Goal: Task Accomplishment & Management: Use online tool/utility

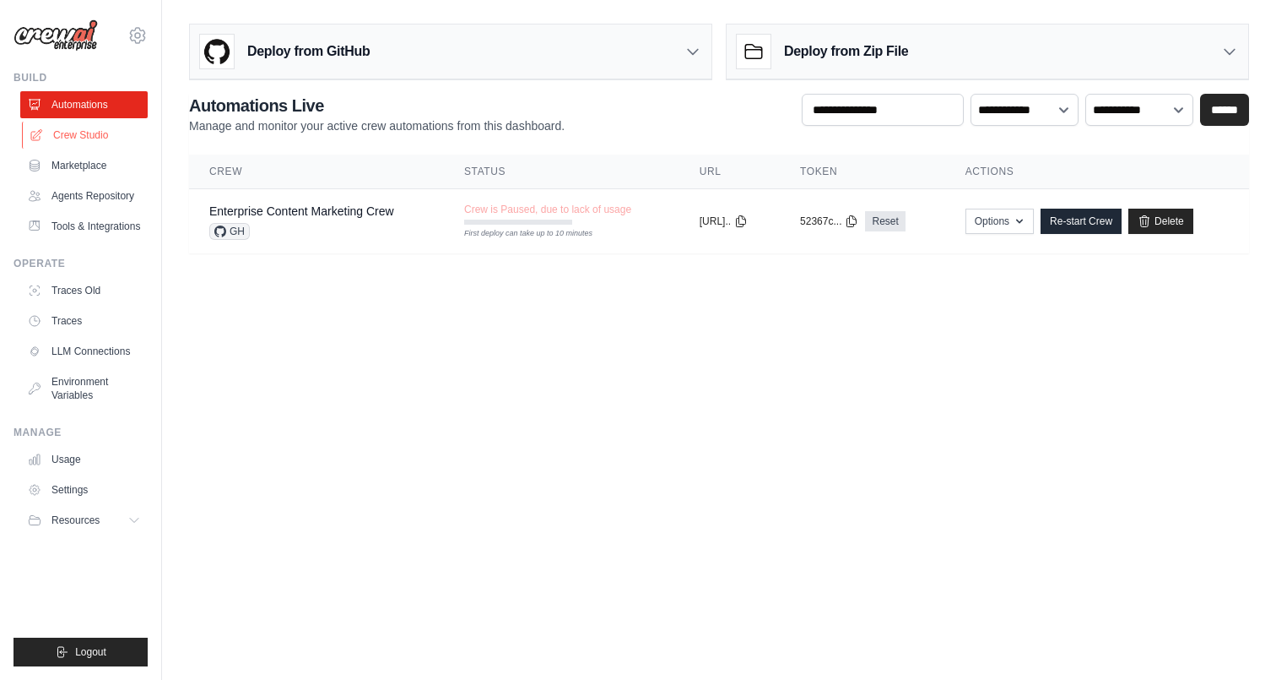
click at [113, 129] on link "Crew Studio" at bounding box center [85, 135] width 127 height 27
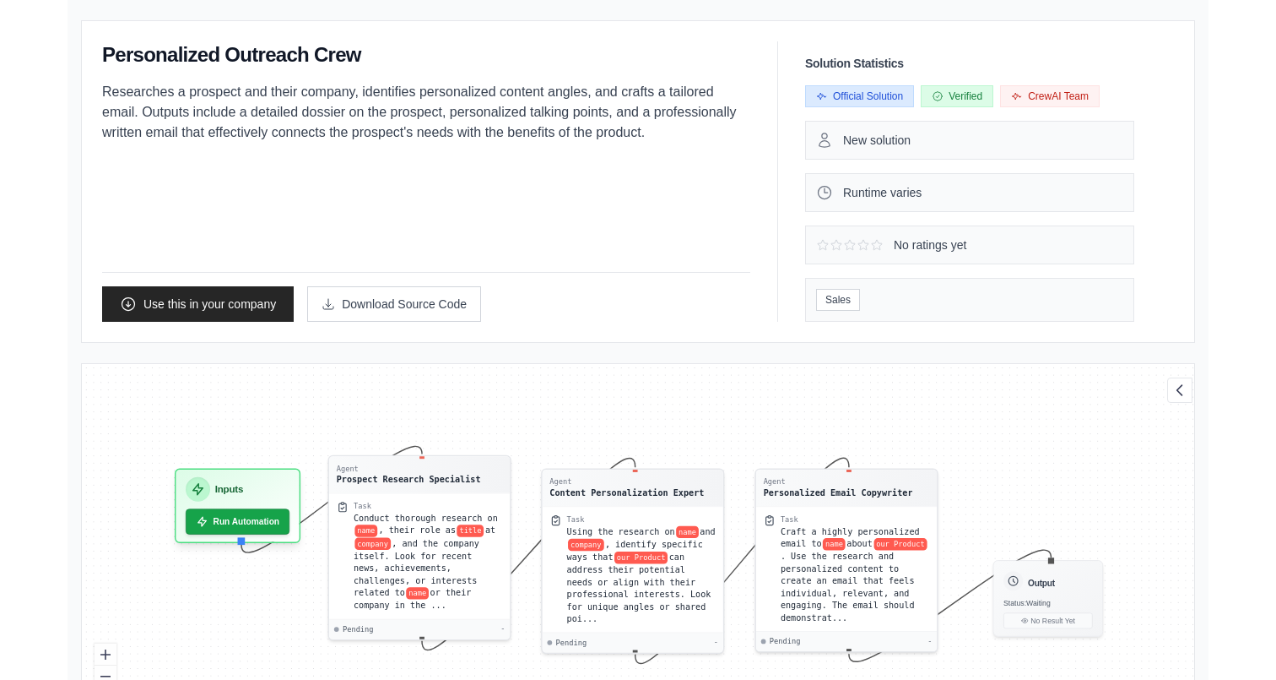
scroll to position [153, 0]
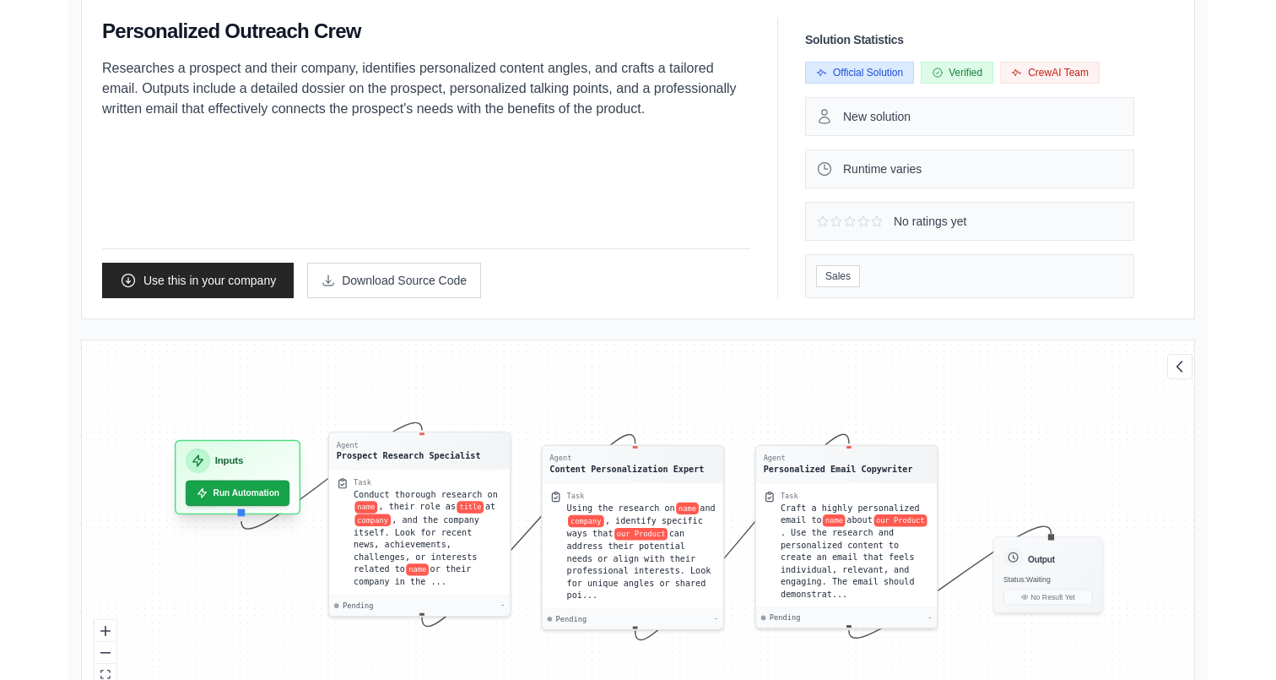
click at [237, 469] on div "Inputs" at bounding box center [238, 460] width 104 height 24
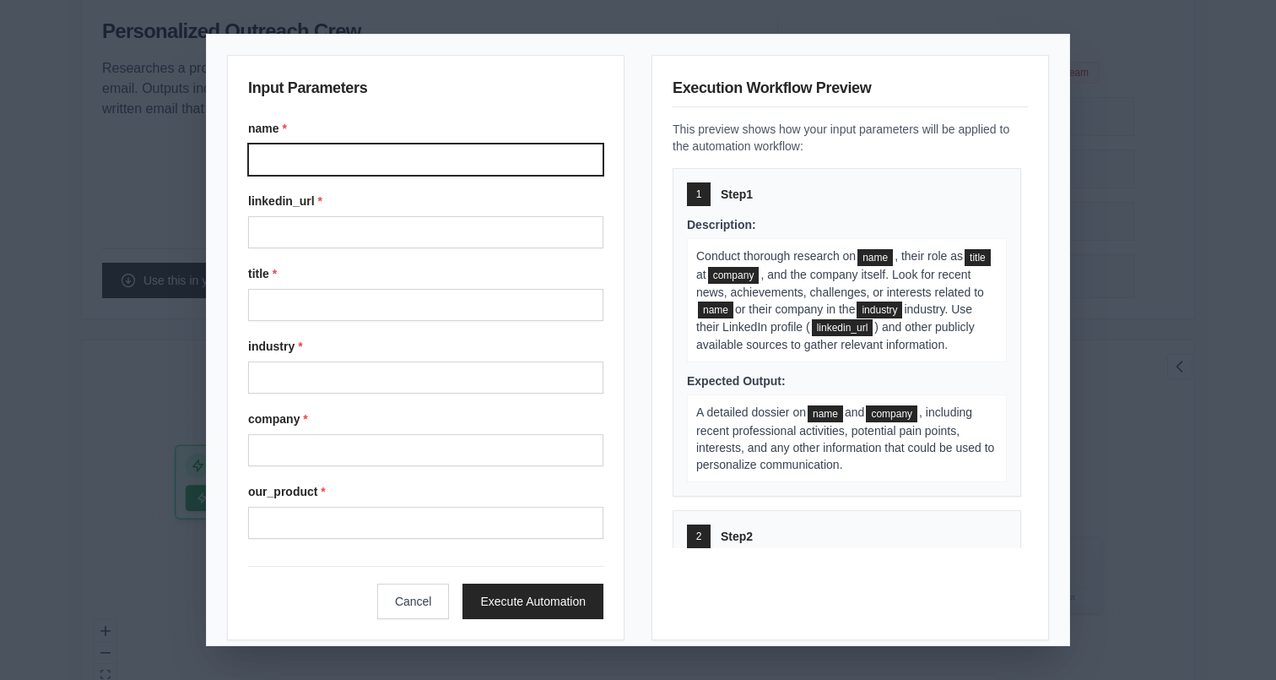
click at [417, 144] on input "name *" at bounding box center [425, 160] width 355 height 32
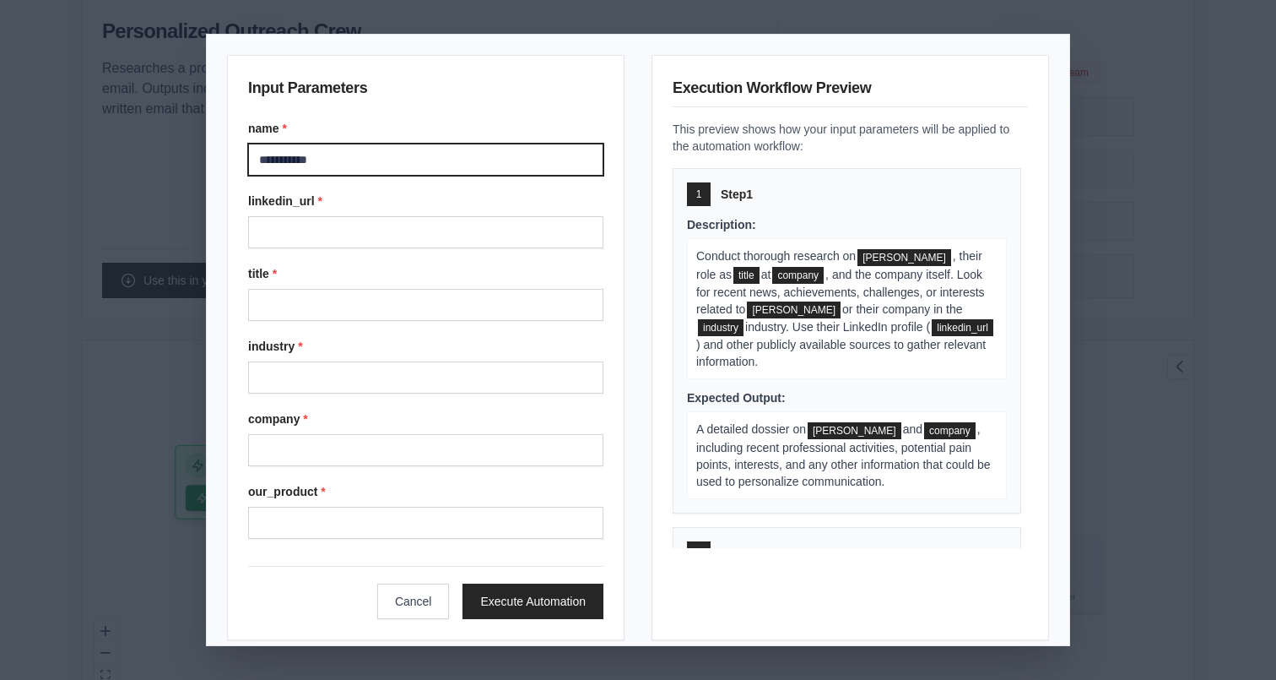
type input "**********"
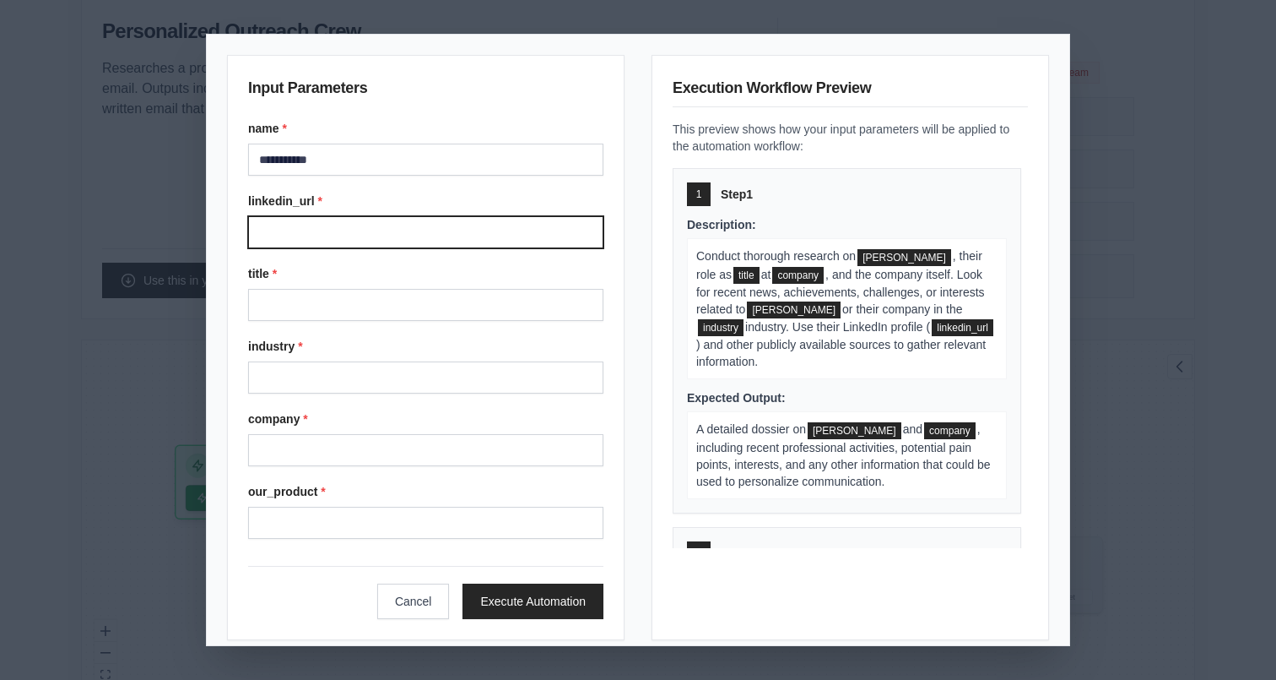
click at [427, 247] on input "linkedin_url *" at bounding box center [425, 232] width 355 height 32
paste input "**********"
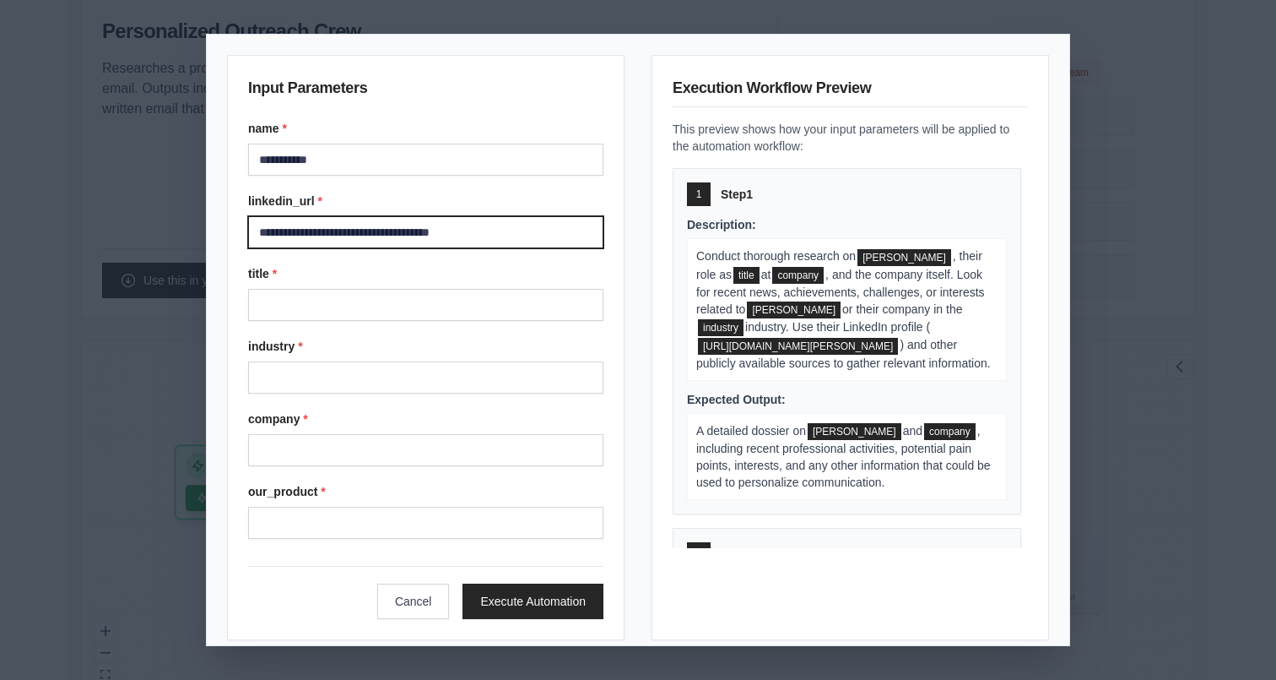
type input "**********"
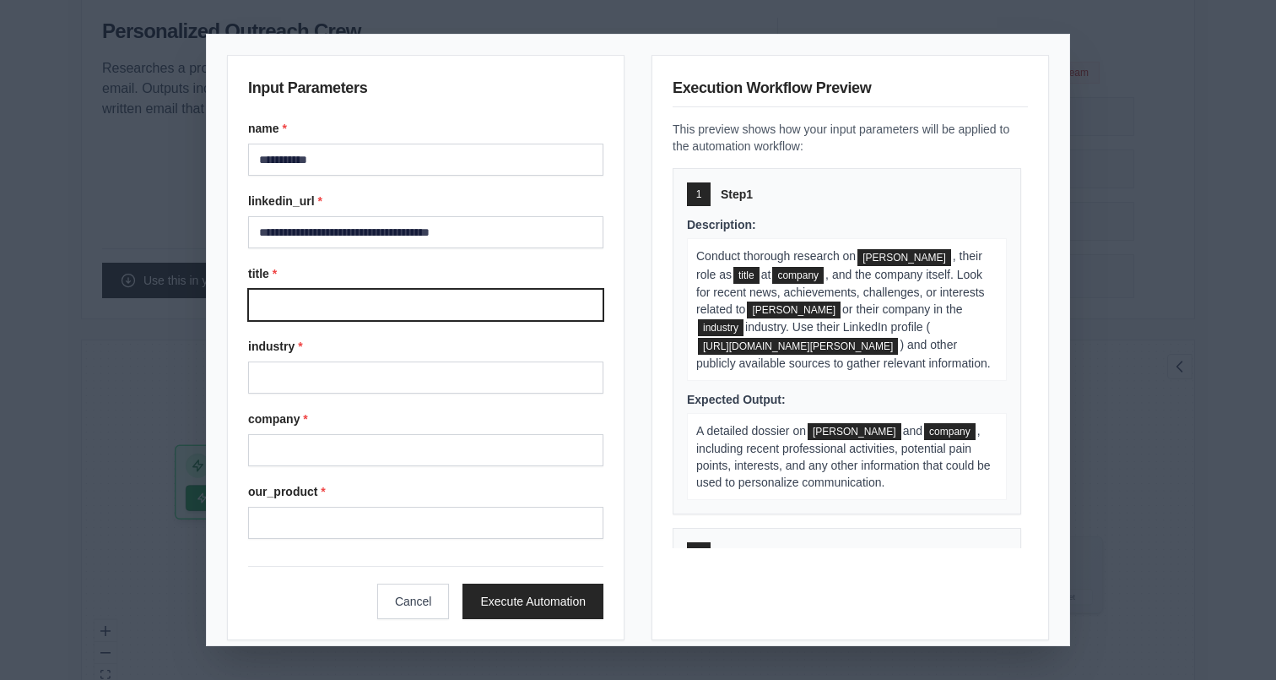
click at [419, 306] on input "title *" at bounding box center [425, 305] width 355 height 32
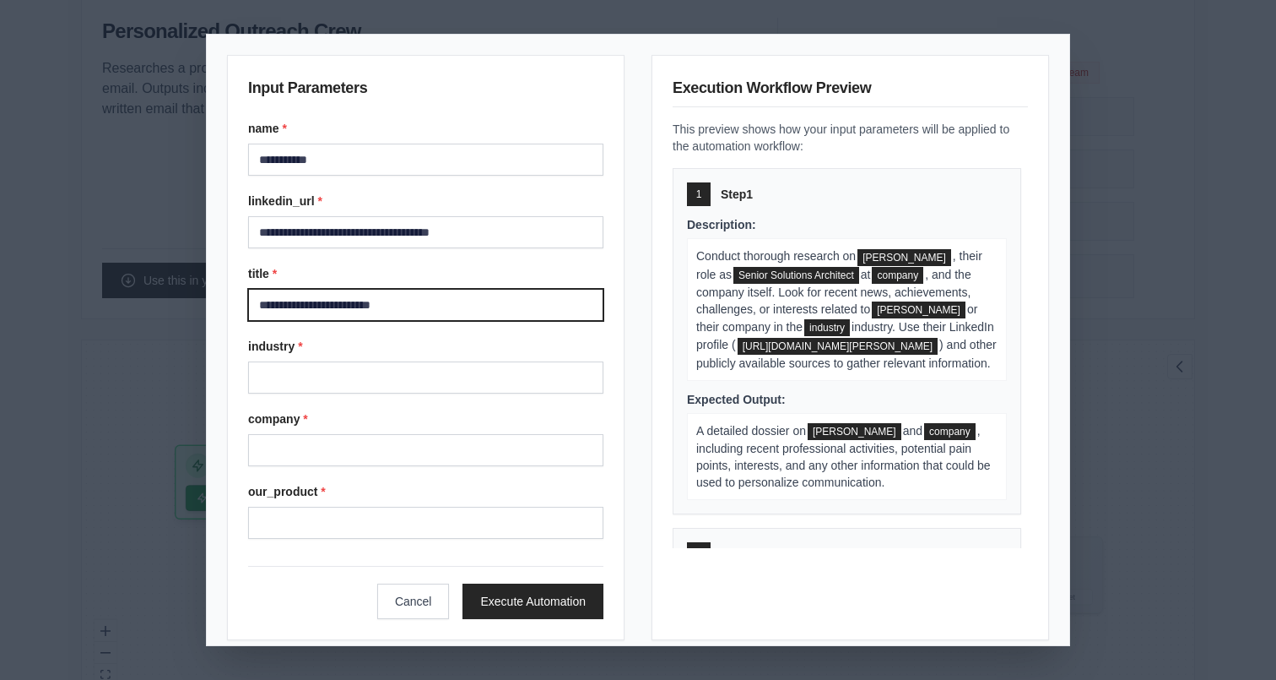
type input "**********"
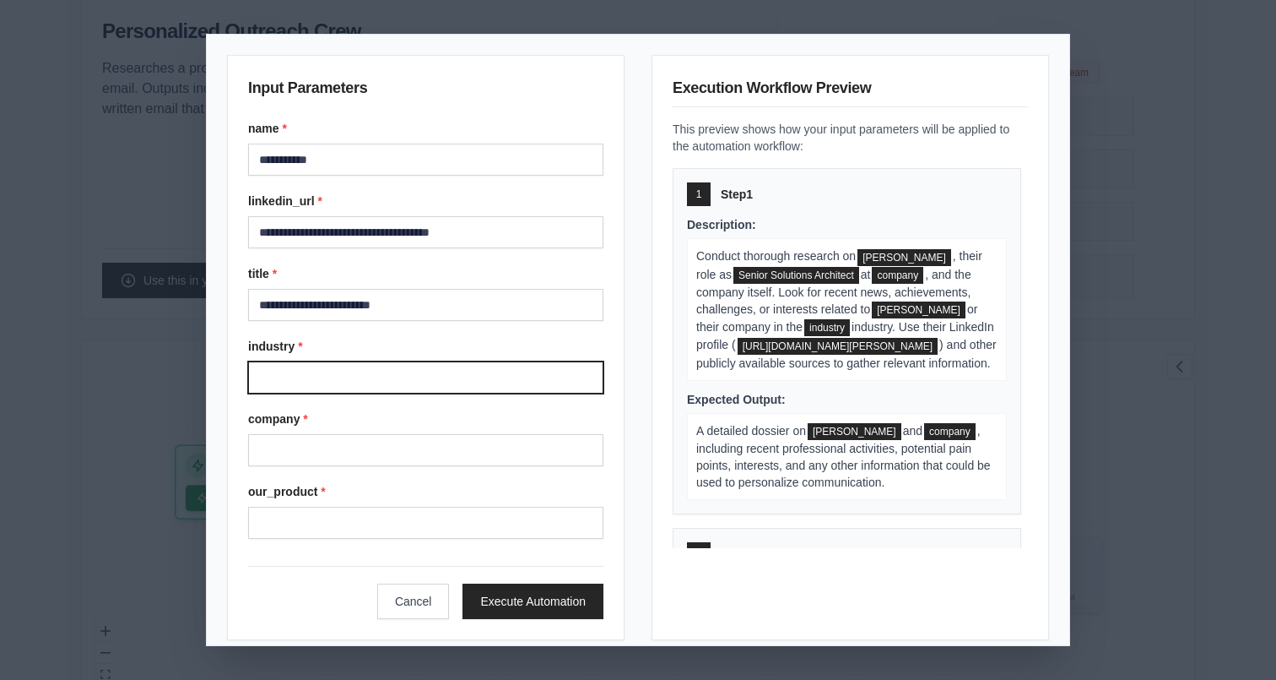
click at [450, 373] on input "industry *" at bounding box center [425, 377] width 355 height 32
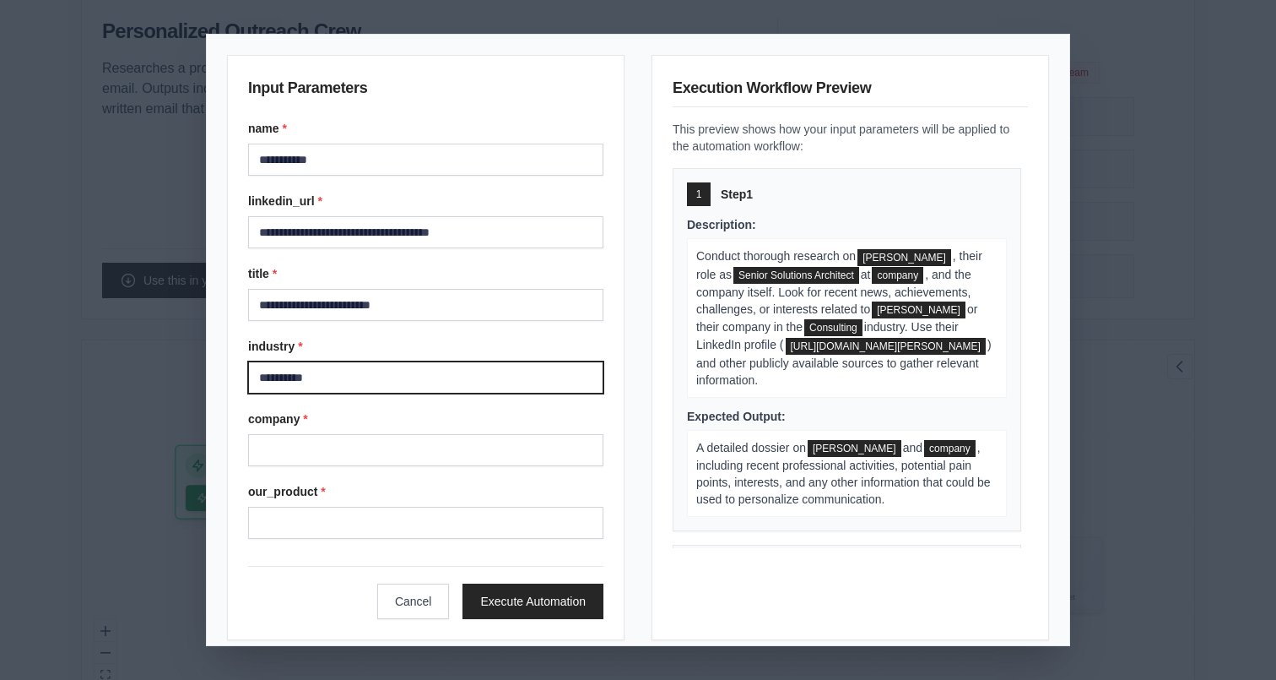
type input "**********"
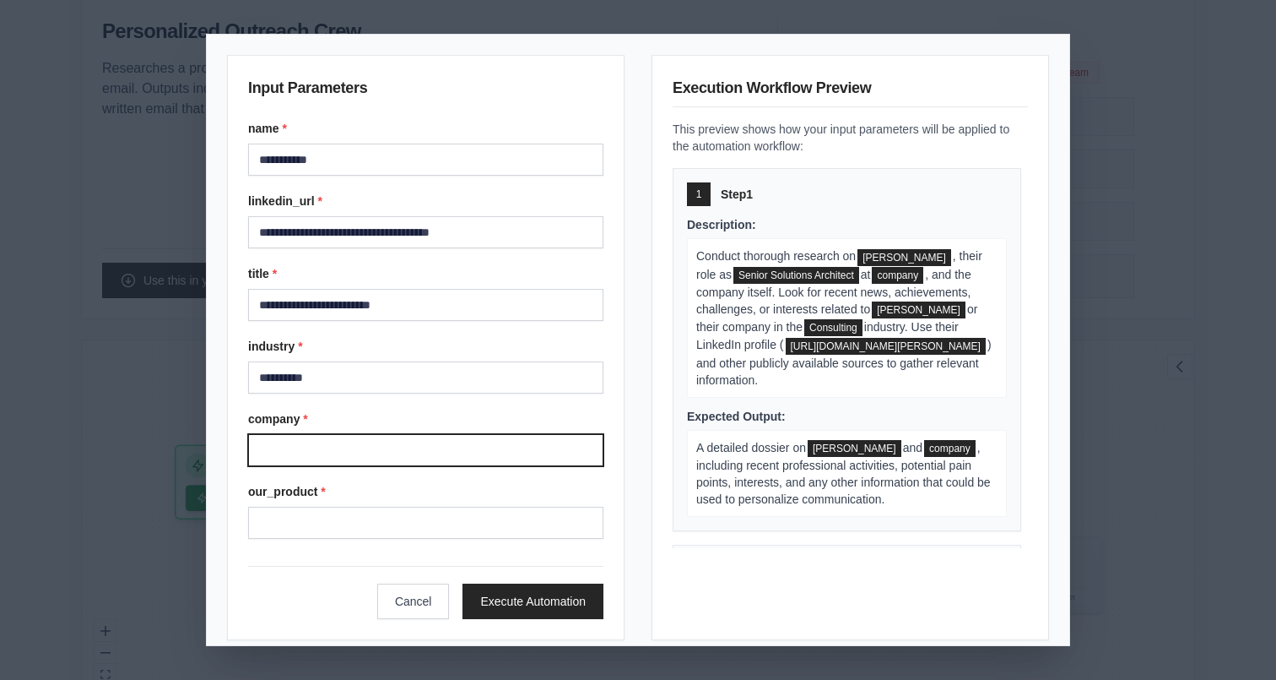
click at [438, 457] on input "company *" at bounding box center [425, 450] width 355 height 32
type input "***"
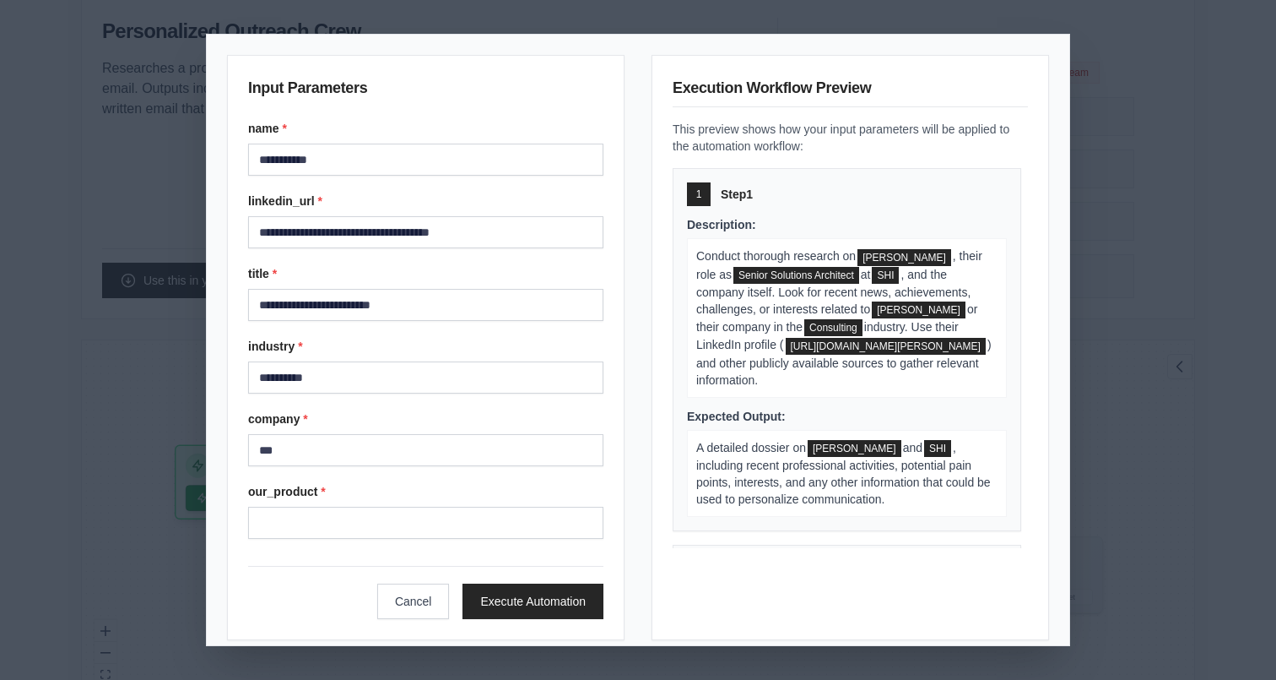
click at [411, 540] on form "**********" at bounding box center [425, 369] width 355 height 499
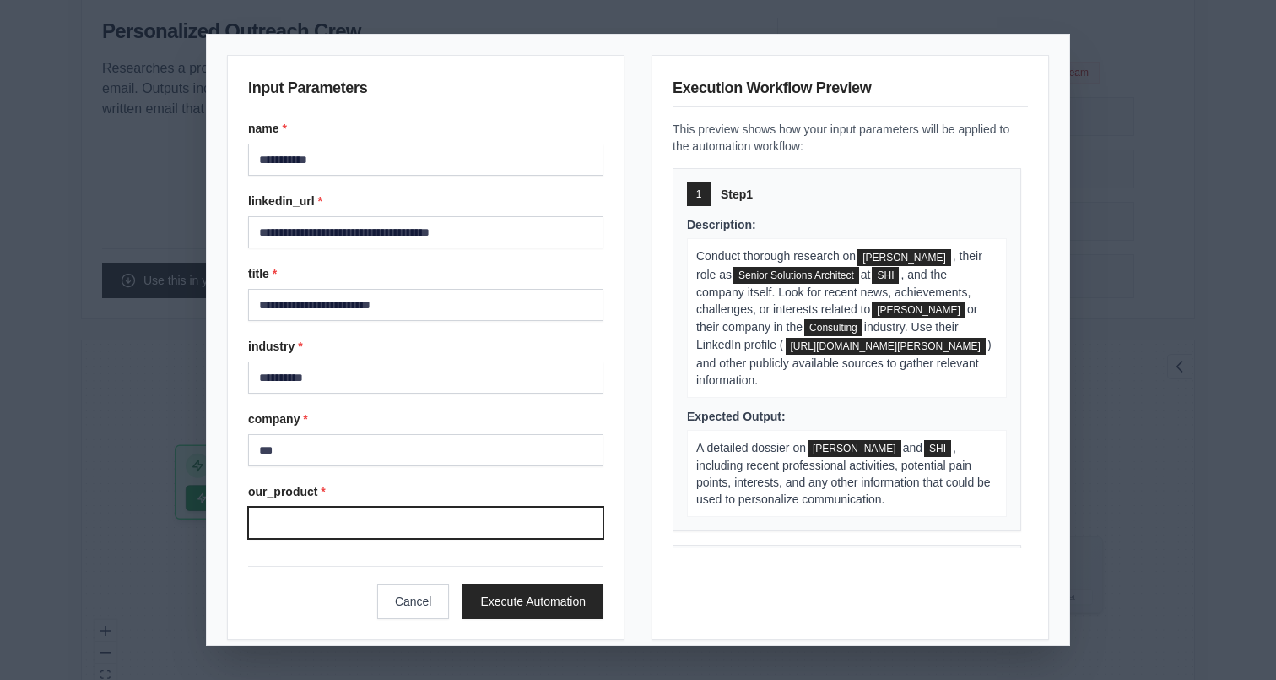
click at [414, 529] on input "our_product *" at bounding box center [425, 522] width 355 height 32
type input "**********"
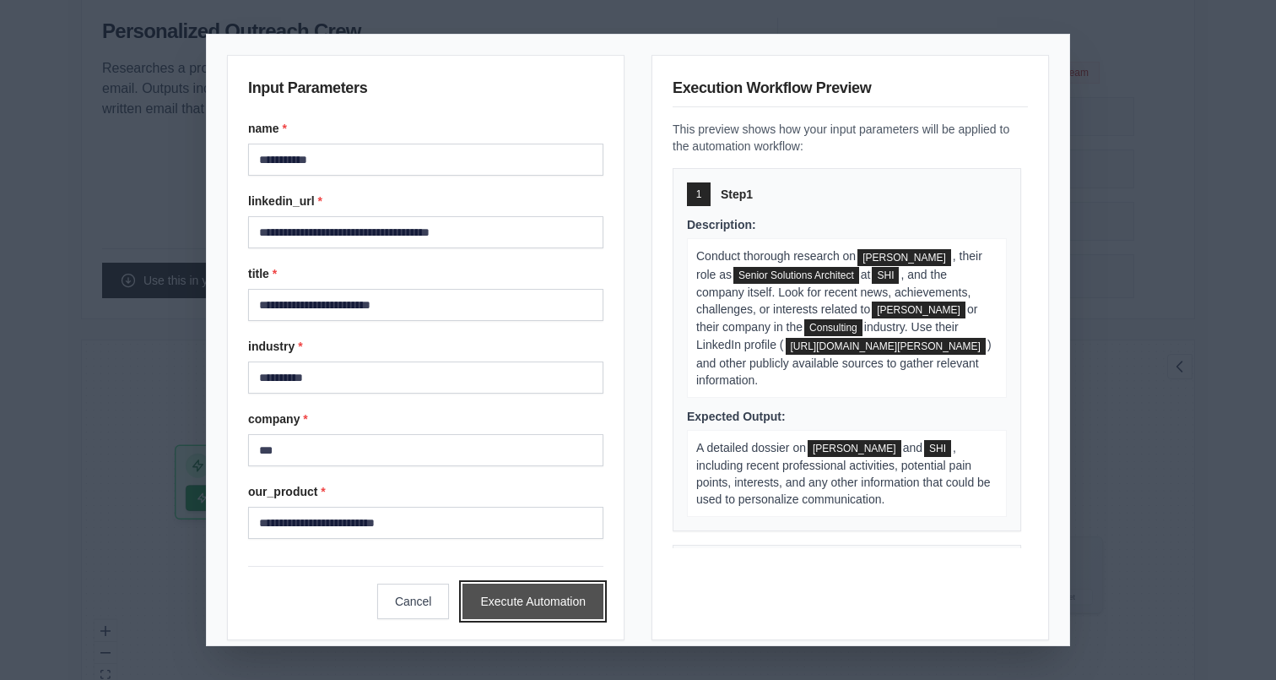
click at [493, 593] on button "Execute Automation" at bounding box center [533, 600] width 141 height 35
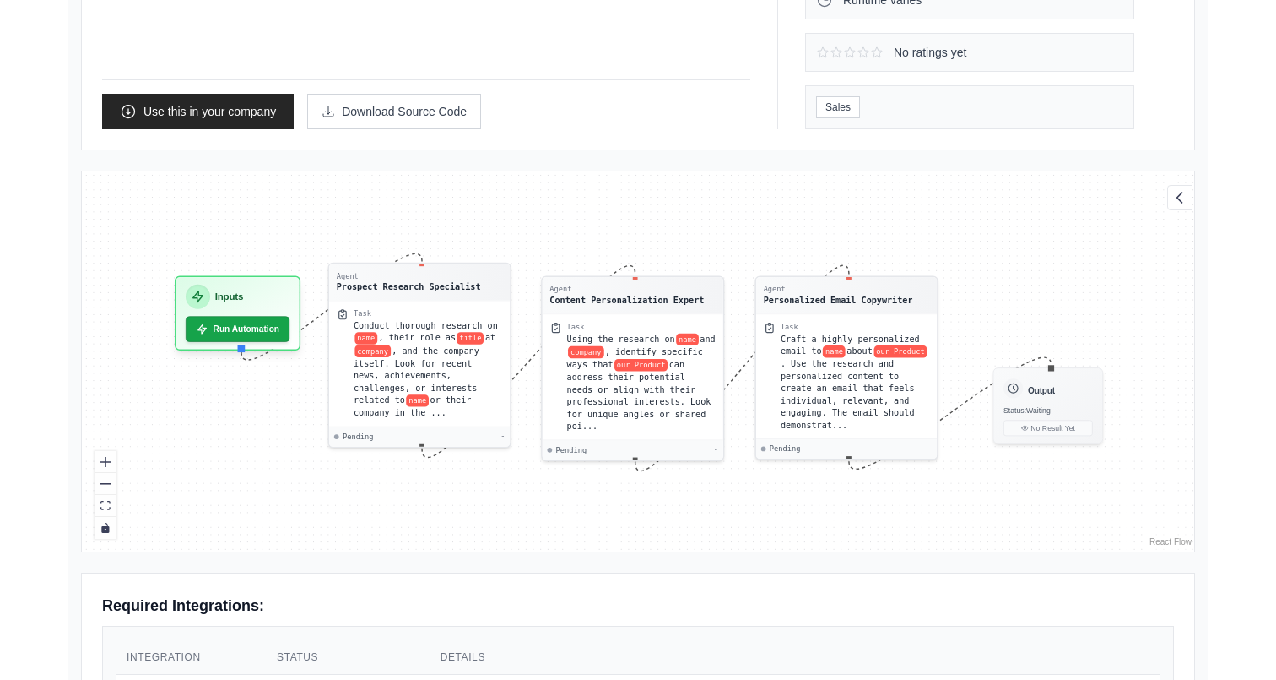
scroll to position [187, 0]
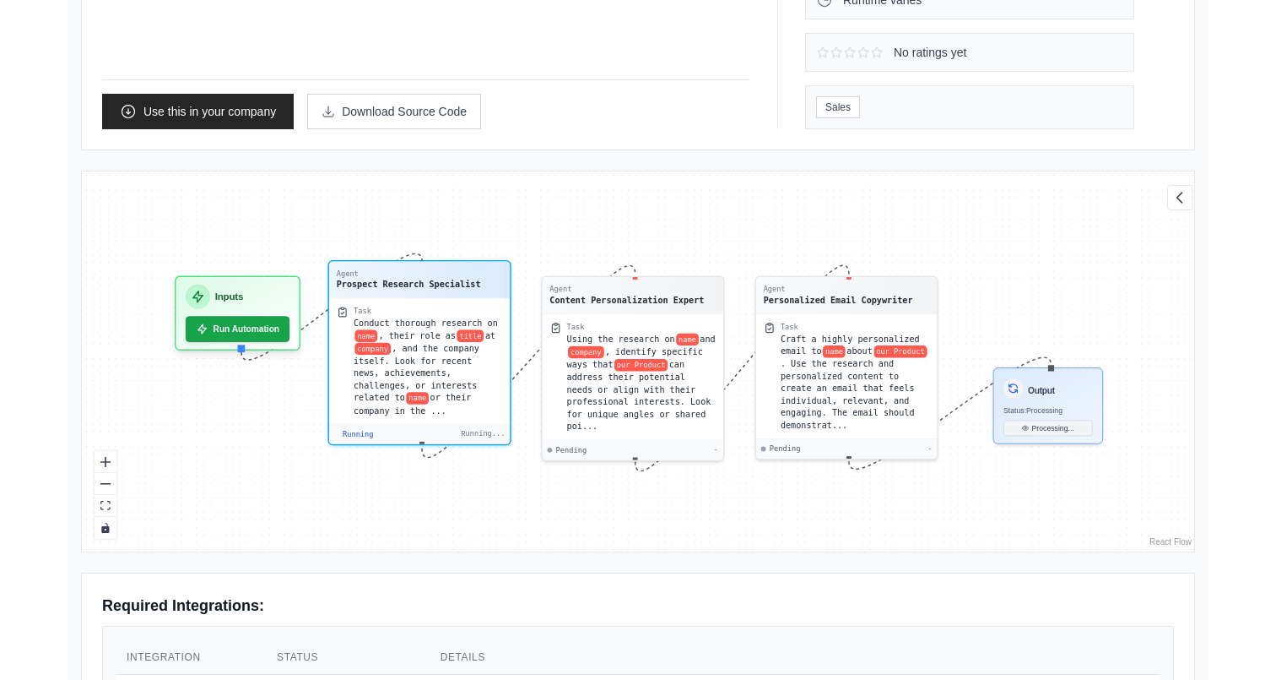
click at [457, 334] on span ", their role as" at bounding box center [418, 335] width 78 height 10
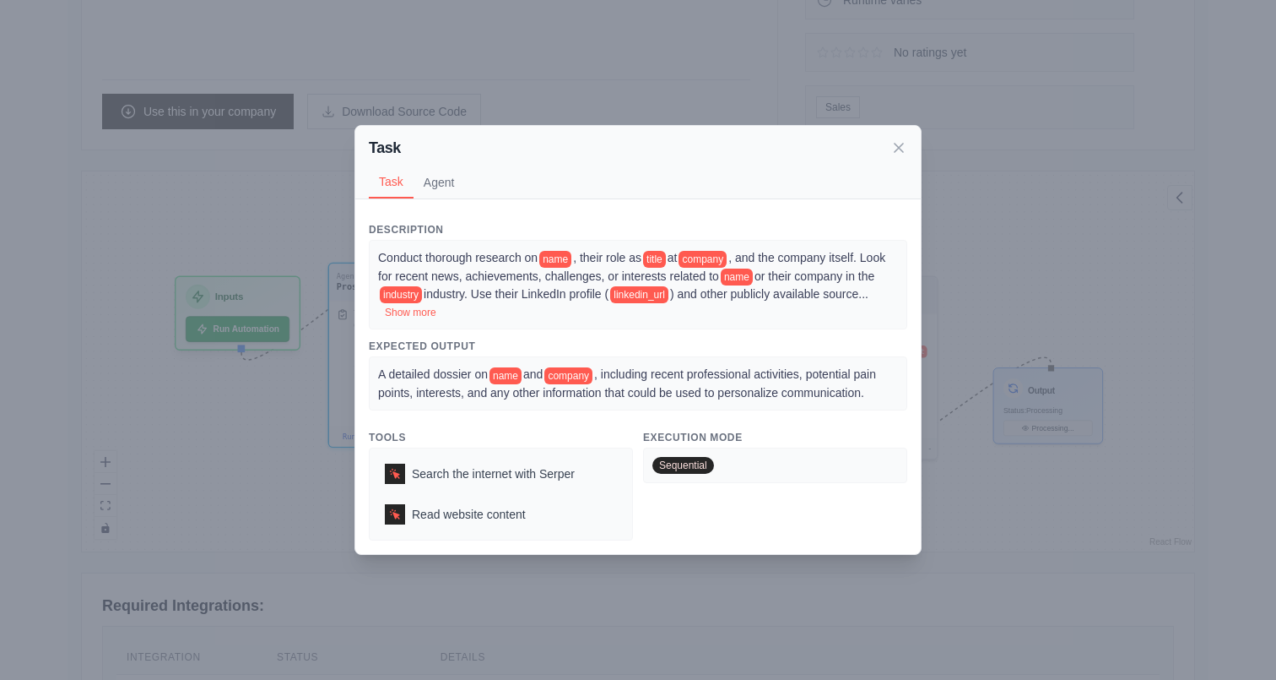
click at [980, 273] on div "Task Task Agent Description Conduct thorough research on name , their role as t…" at bounding box center [638, 340] width 1276 height 680
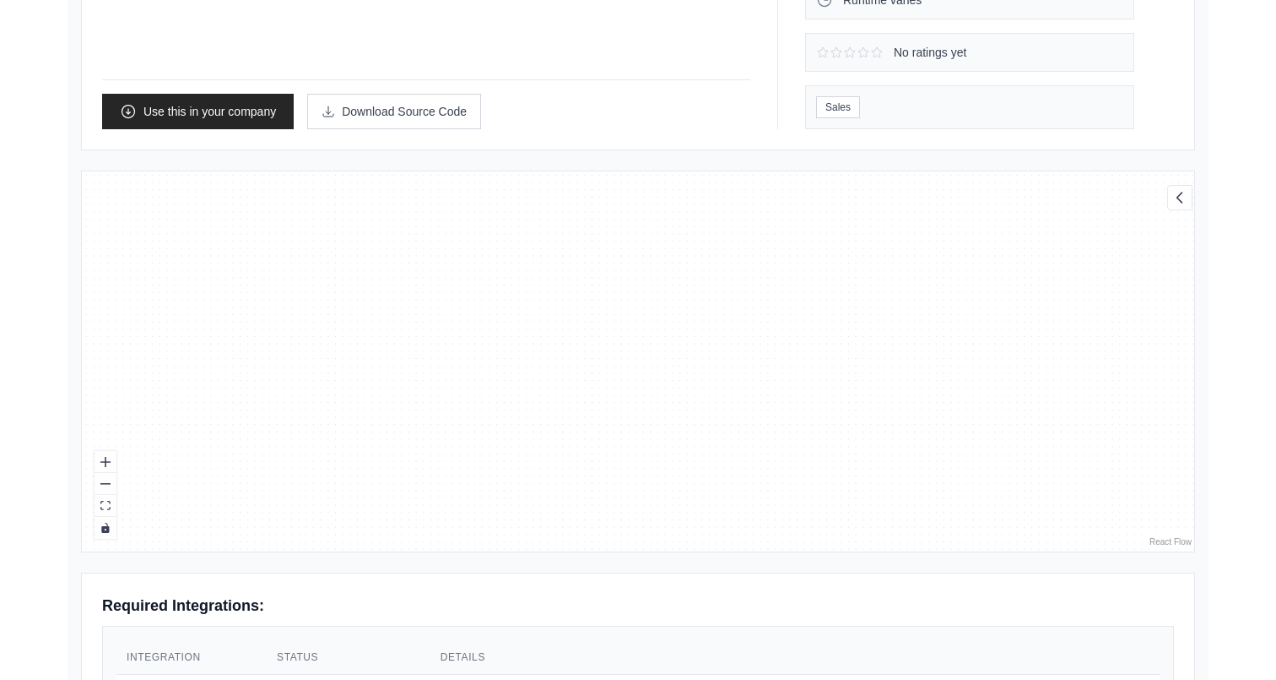
scroll to position [7826, 0]
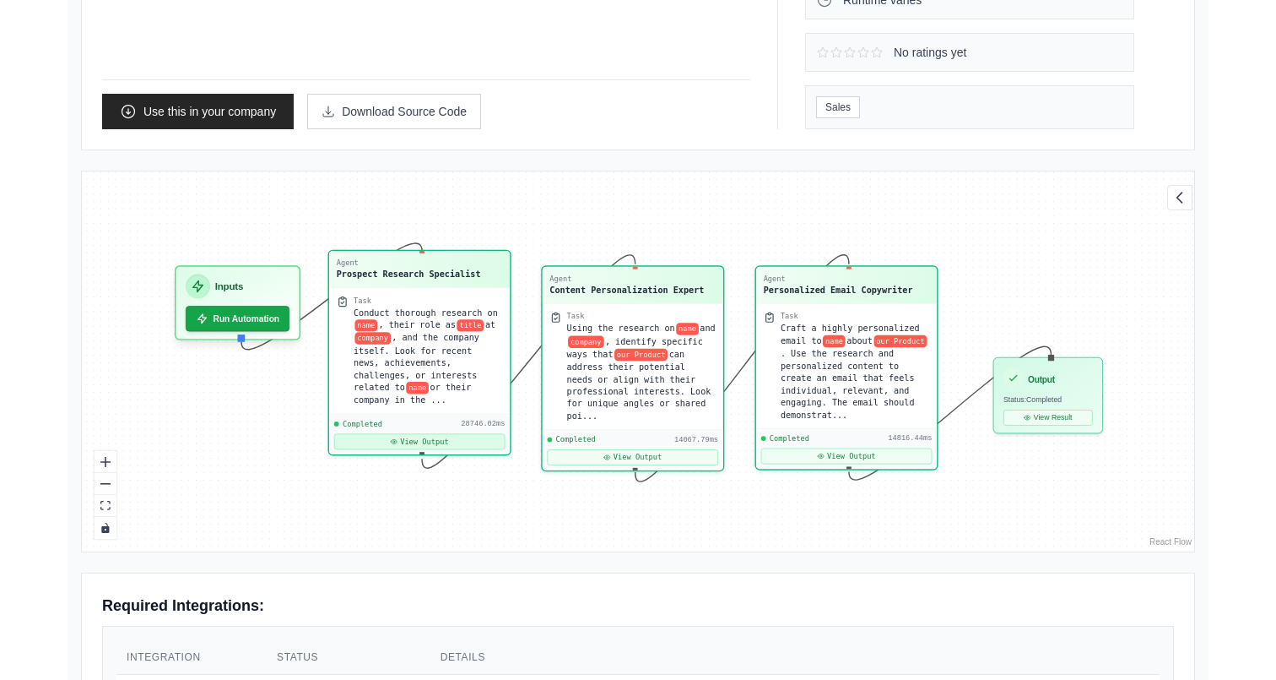
click at [450, 445] on button "View Output" at bounding box center [419, 442] width 171 height 16
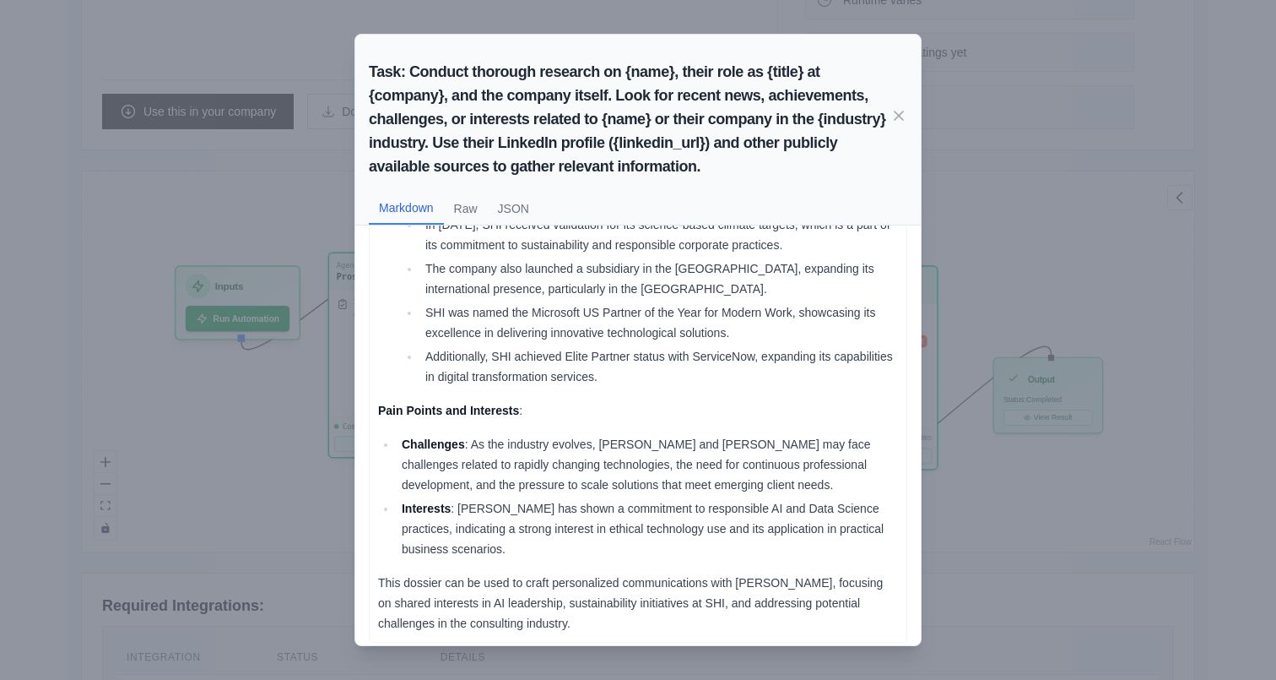
scroll to position [578, 0]
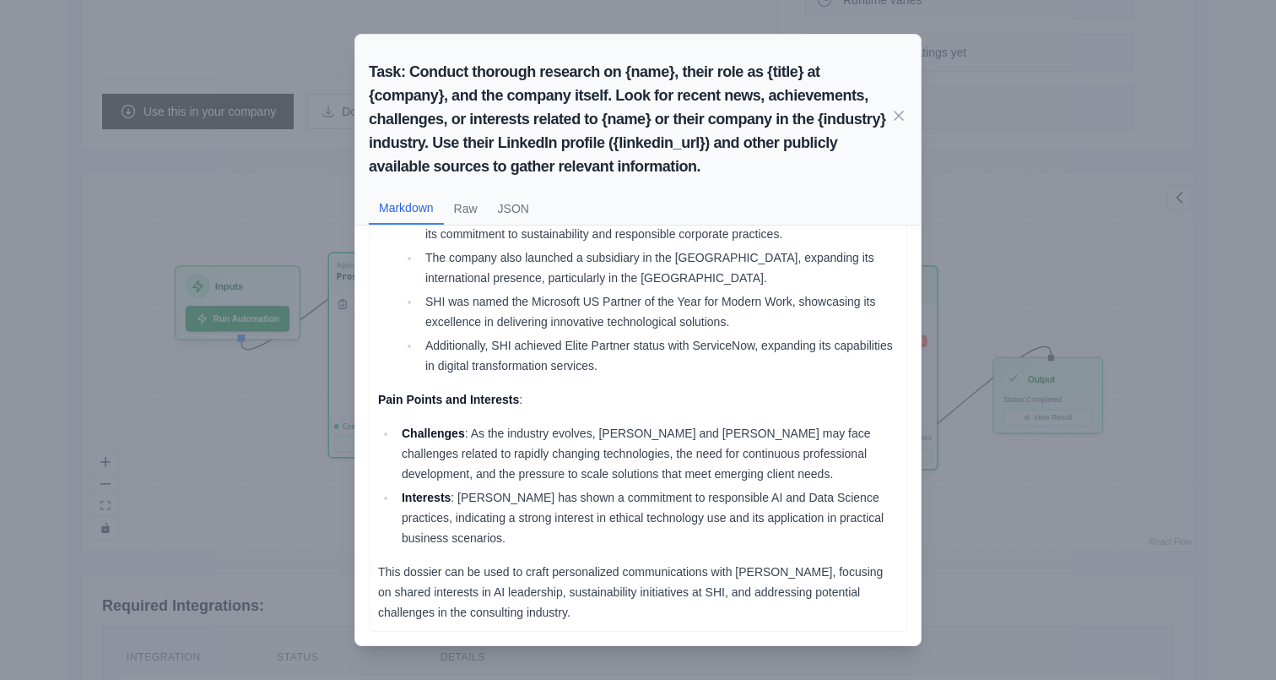
click at [1005, 394] on div "Task: Conduct thorough research on {name}, their role as {title} at {company}, …" at bounding box center [638, 340] width 1276 height 680
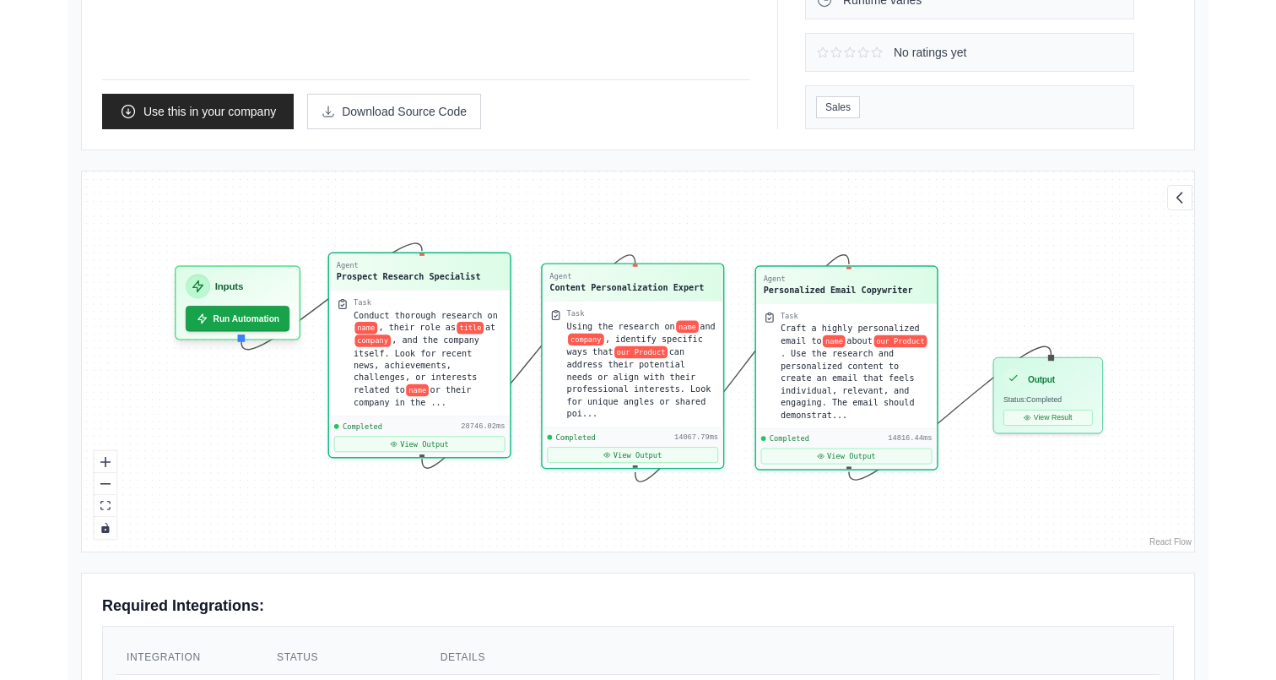
click at [544, 385] on div "Task Using the research on name and company , identify specific ways that our P…" at bounding box center [633, 364] width 181 height 126
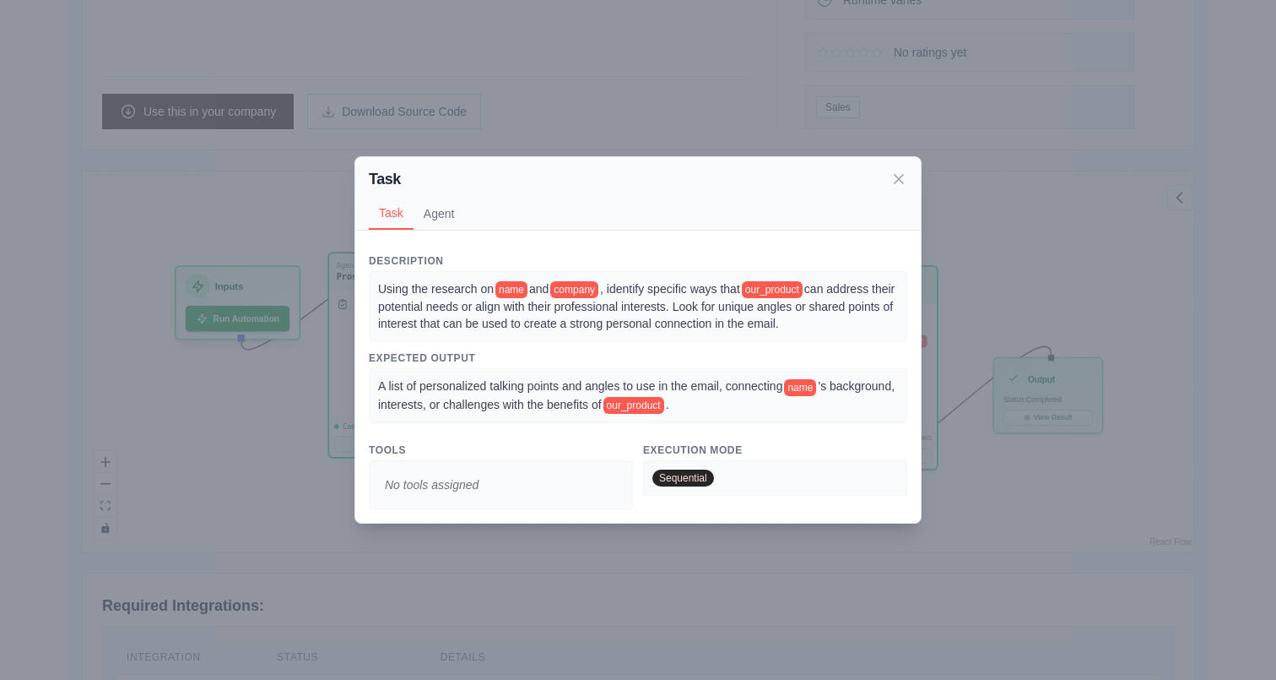
click at [1053, 404] on div "Task Task Agent Description Using the research on name and company , identify s…" at bounding box center [638, 340] width 1276 height 680
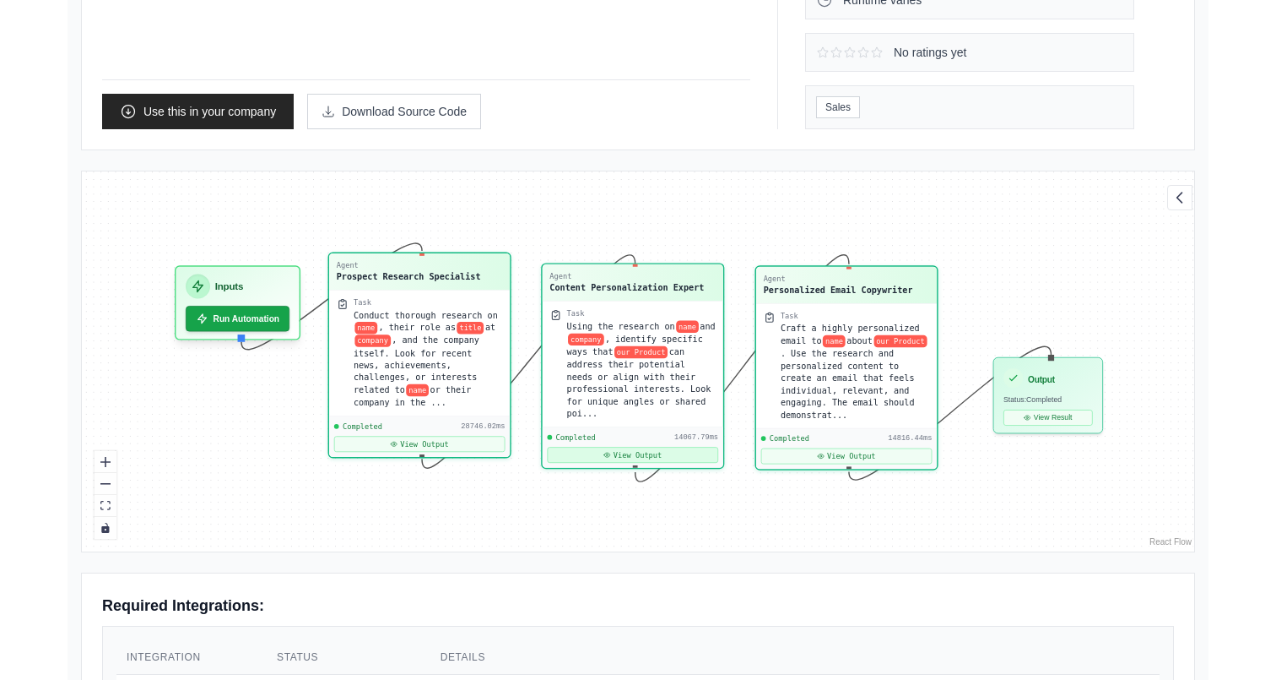
click at [607, 459] on button "View Output" at bounding box center [632, 455] width 171 height 16
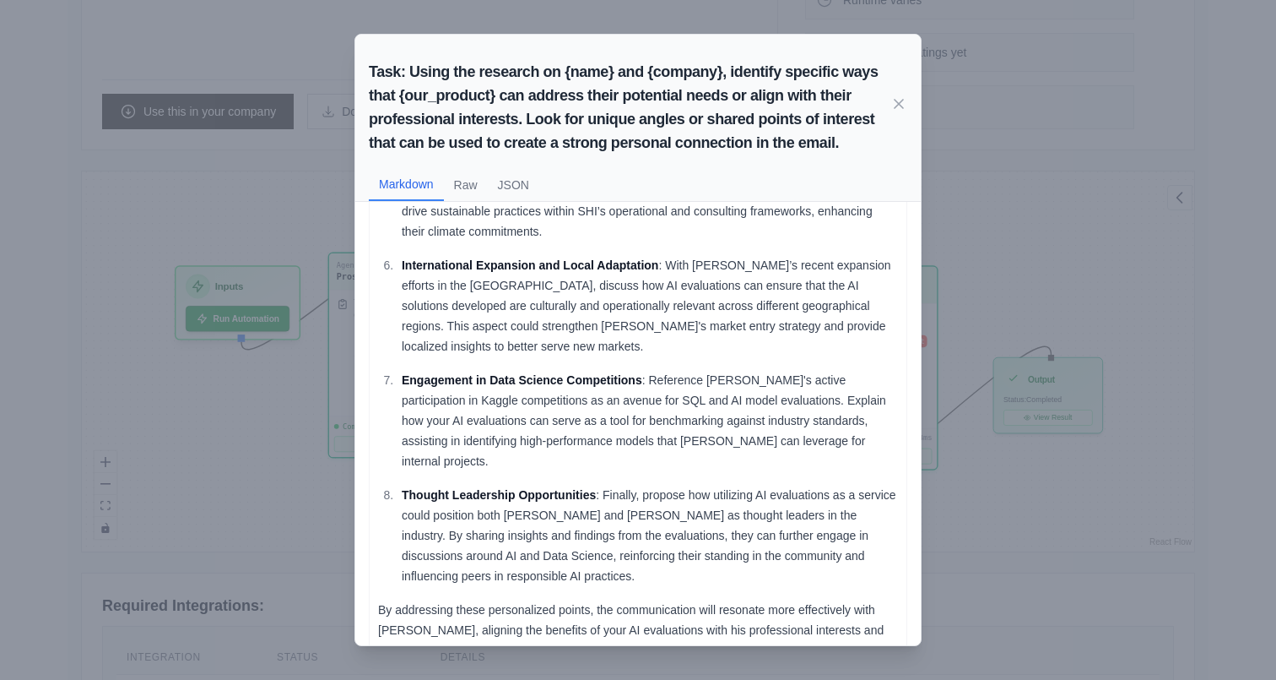
scroll to position [474, 0]
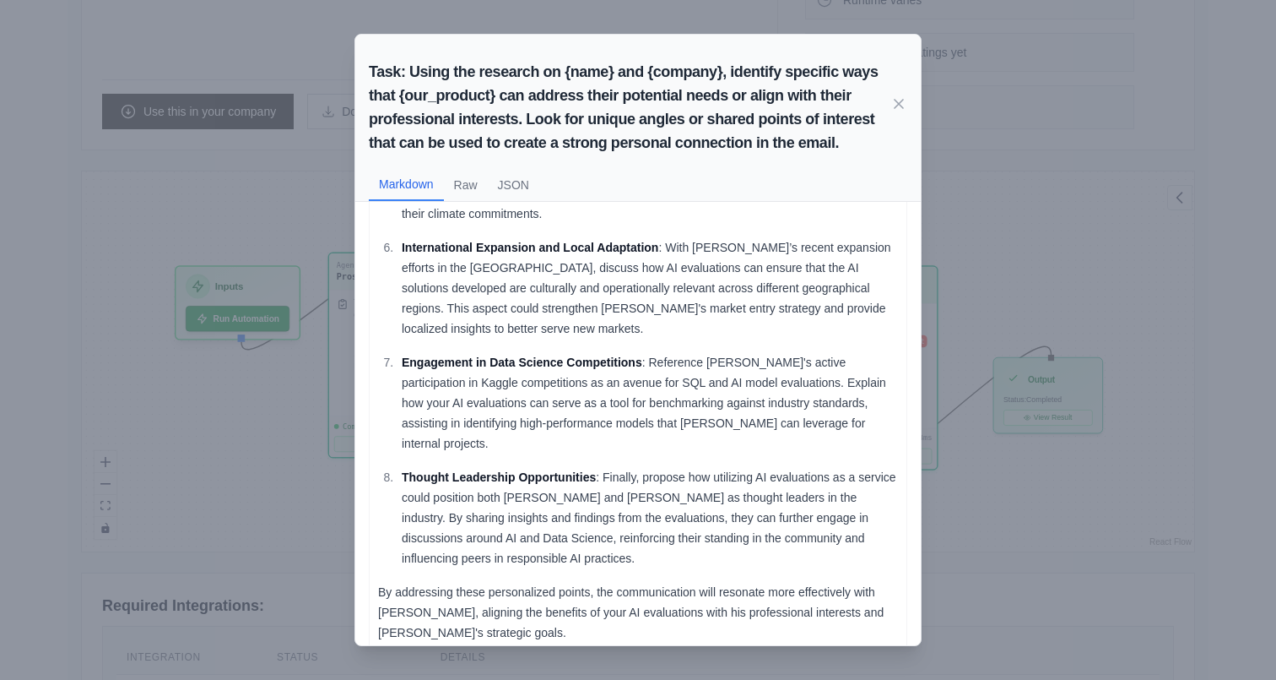
click at [957, 285] on div "Task: Using the research on {name} and {company}, identify specific ways that {…" at bounding box center [638, 340] width 1276 height 680
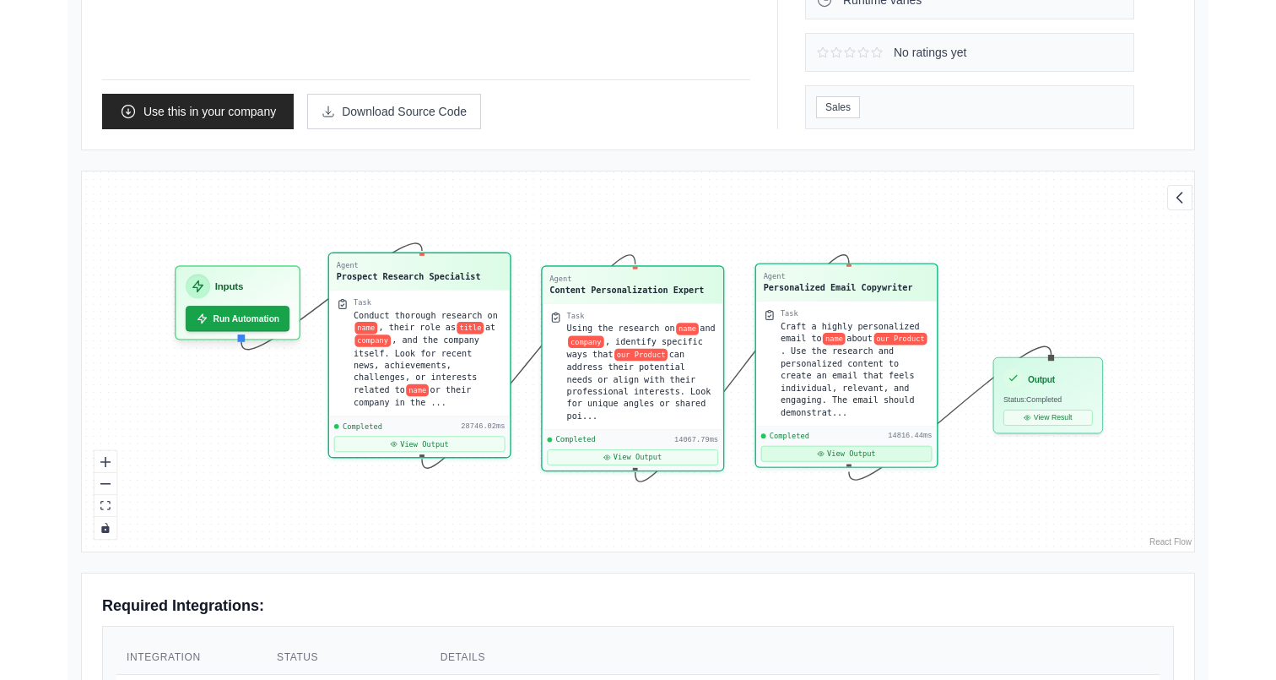
click at [818, 452] on icon at bounding box center [821, 454] width 6 height 4
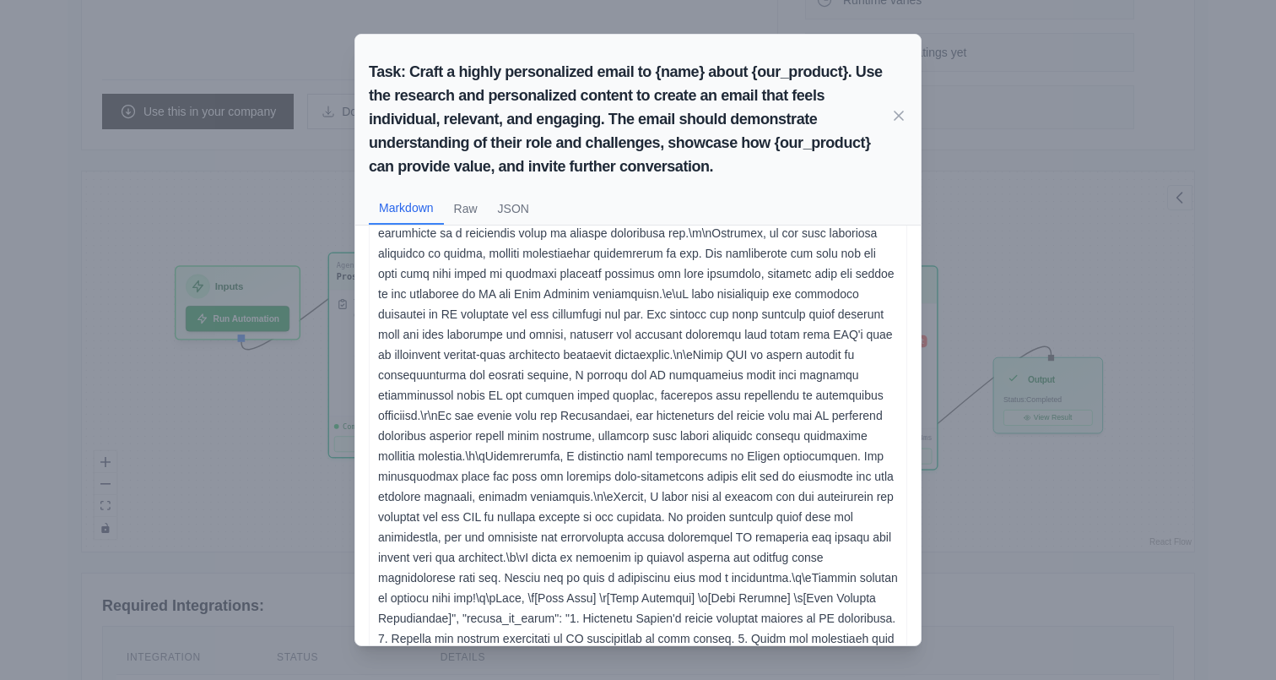
scroll to position [234, 0]
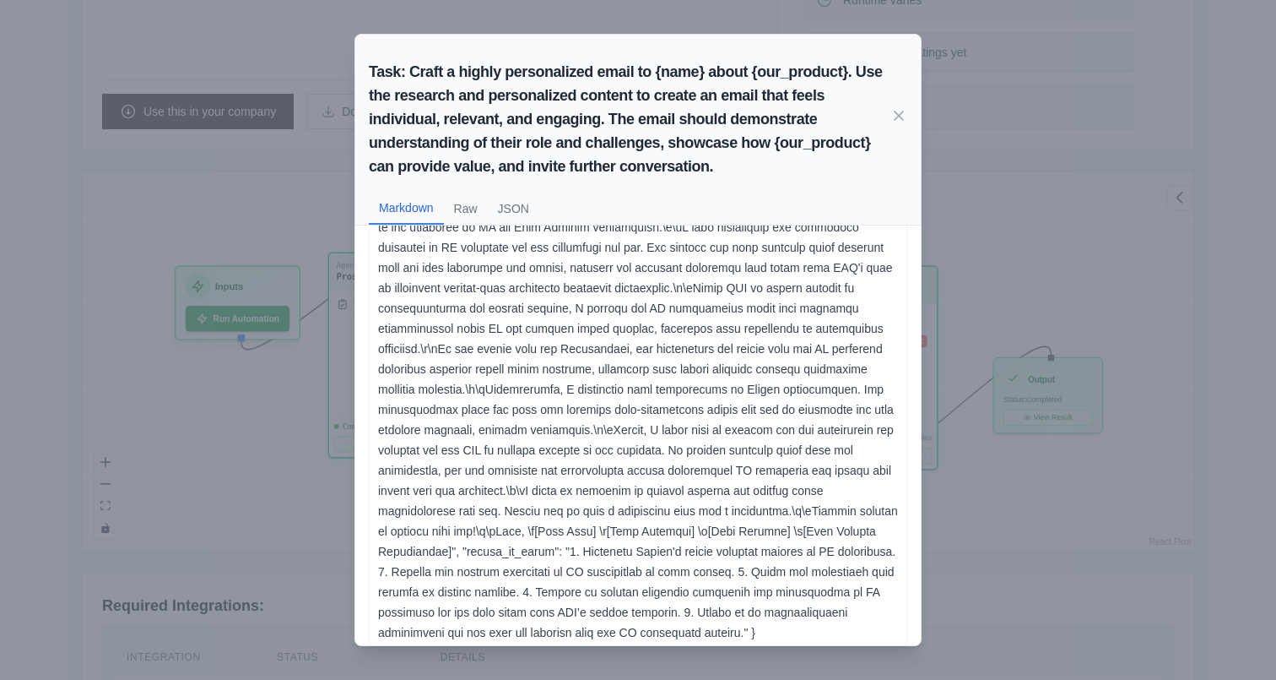
click at [1156, 317] on div "Task: Craft a highly personalized email to {name} about {our_product}. Use the …" at bounding box center [638, 340] width 1276 height 680
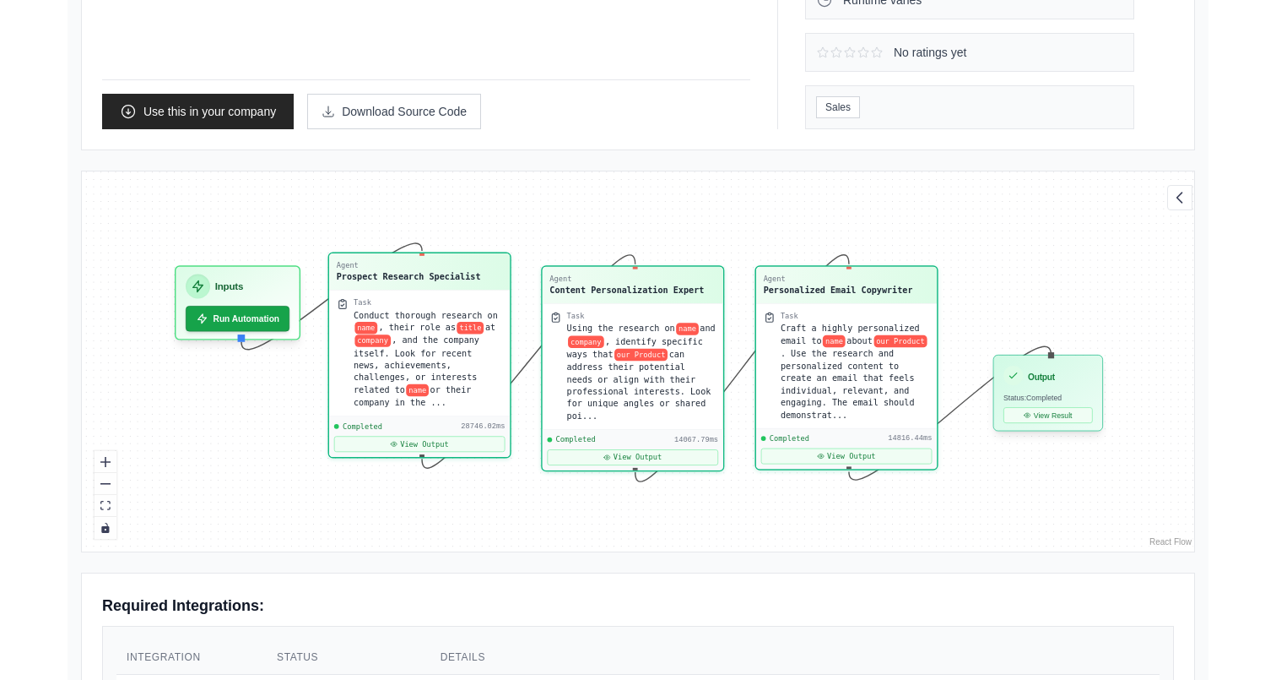
click at [1069, 403] on div "Output Status: Completed View Result" at bounding box center [1049, 393] width 110 height 76
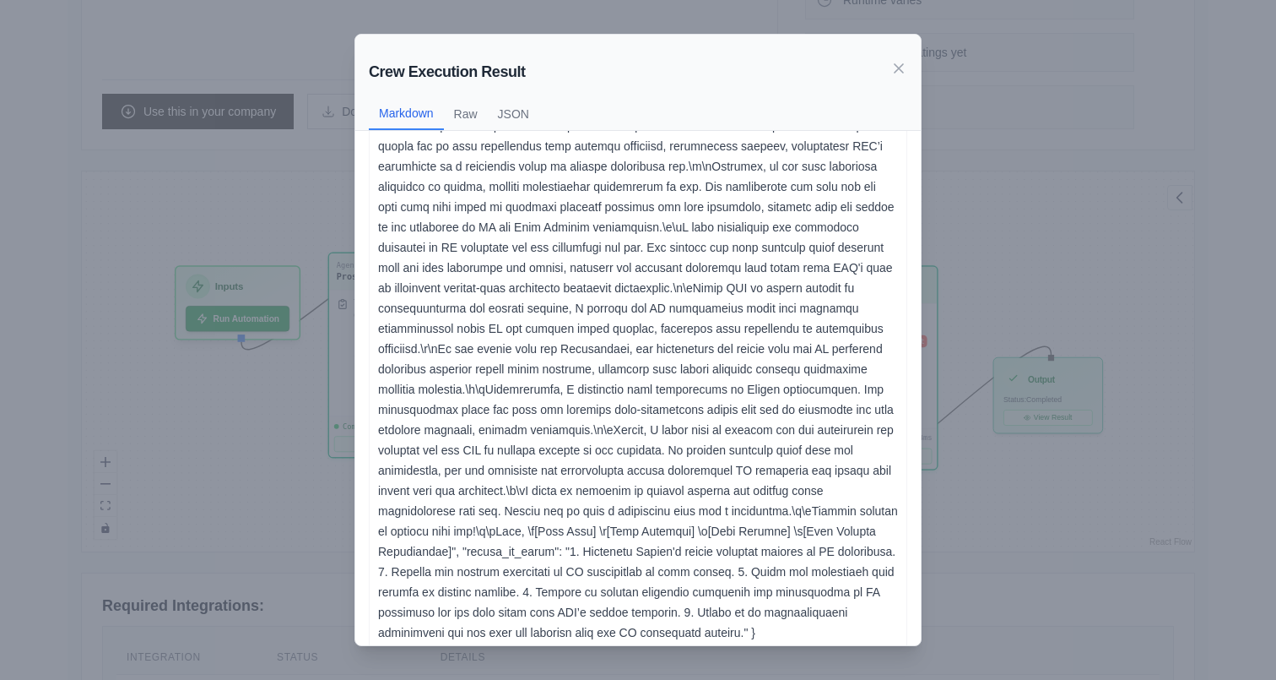
scroll to position [0, 0]
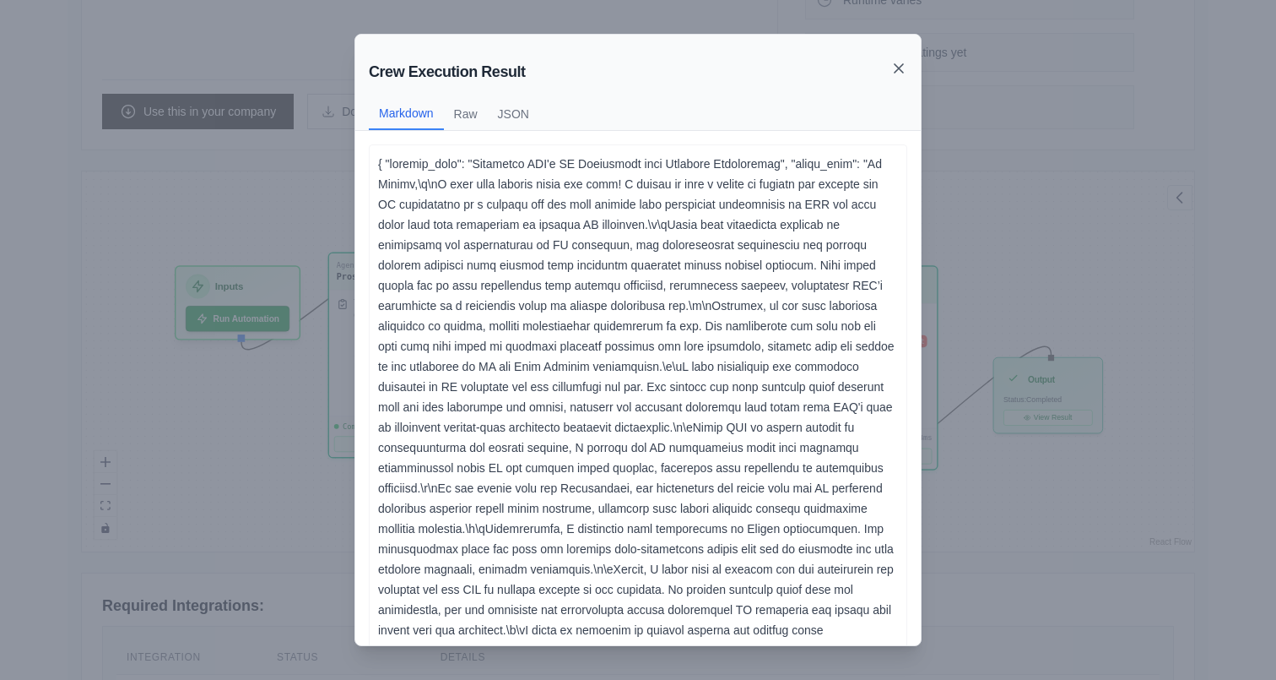
click at [892, 68] on icon at bounding box center [899, 68] width 17 height 17
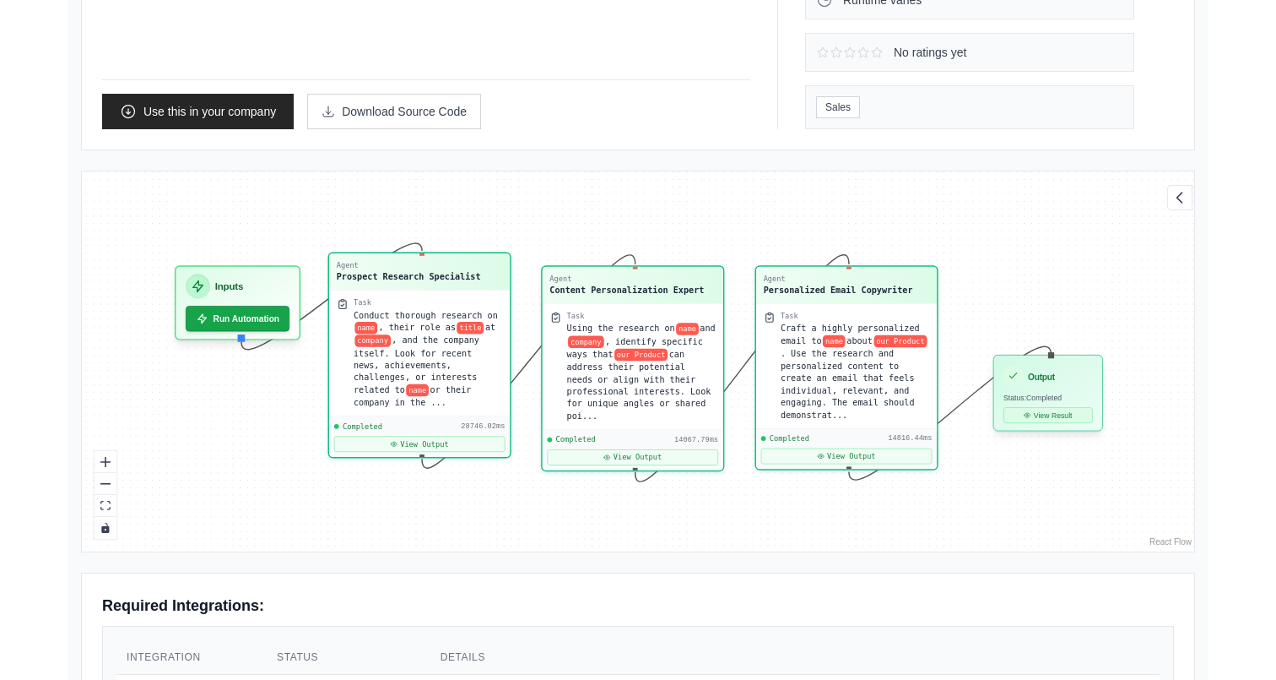
click at [1034, 415] on button "View Result" at bounding box center [1048, 415] width 89 height 16
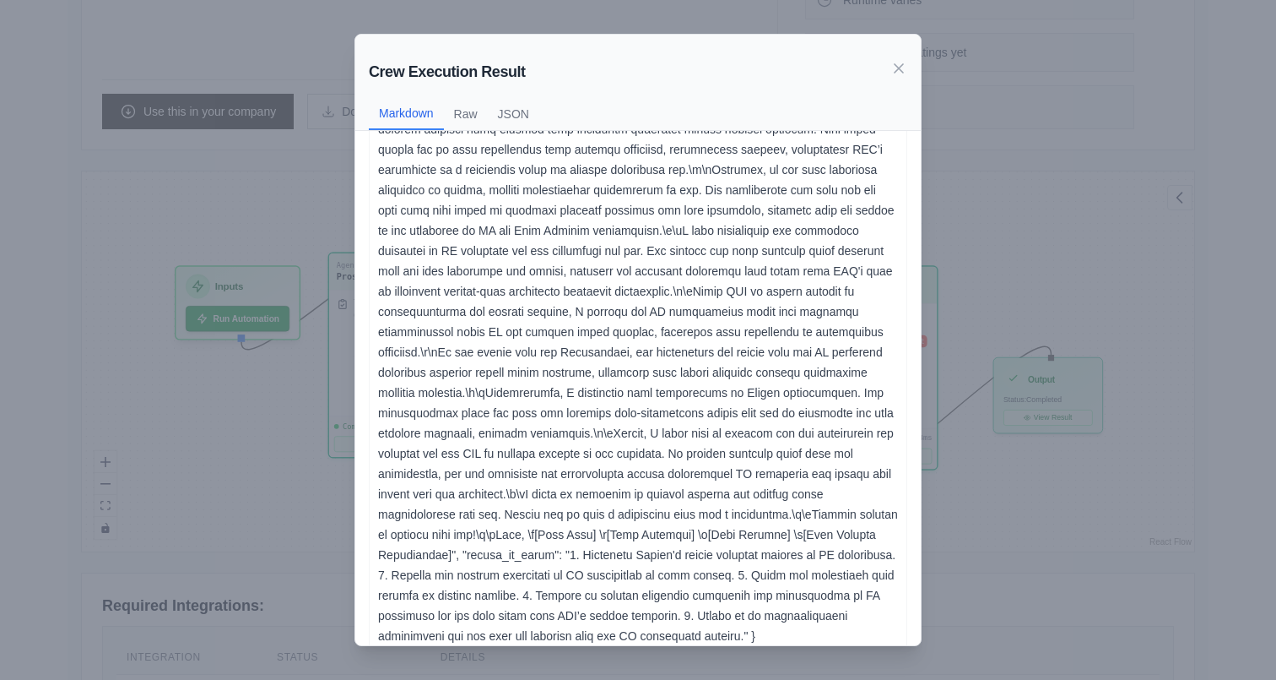
scroll to position [139, 0]
click at [1089, 478] on div "Crew Execution Result Markdown Raw JSON ... Show more { "subject_line": "Enhanc…" at bounding box center [638, 340] width 1276 height 680
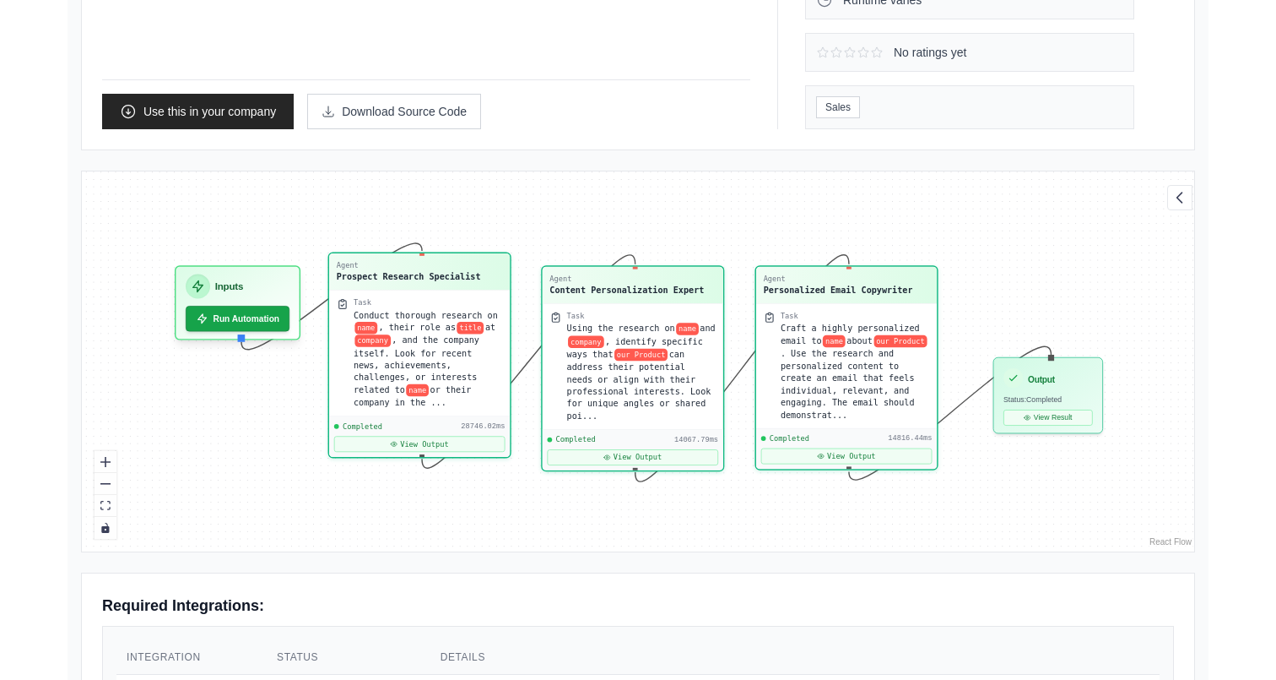
click at [492, 458] on div "Agent Prospect Research Specialist Task Conduct thorough research on name , the…" at bounding box center [638, 361] width 1113 height 380
click at [488, 454] on div "Agent Prospect Research Specialist Task Conduct thorough research on name , the…" at bounding box center [419, 353] width 183 height 206
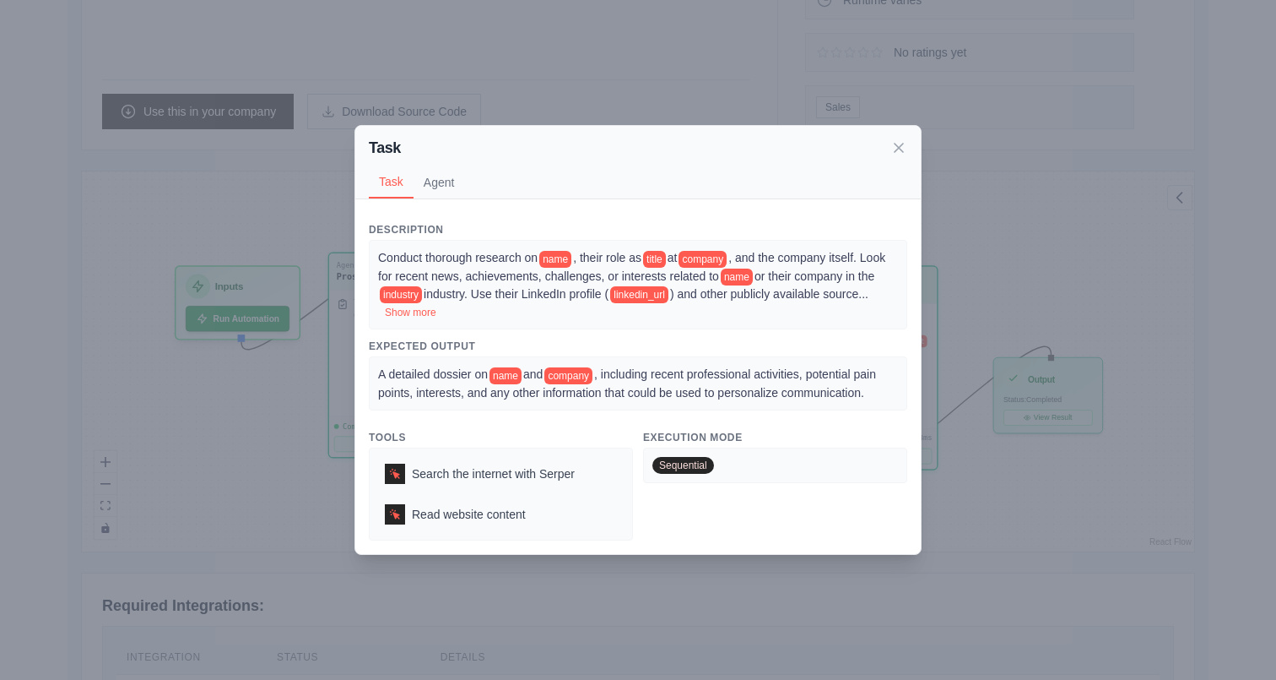
click at [321, 455] on div "Task Task Agent Description Conduct thorough research on name , their role as t…" at bounding box center [638, 340] width 1276 height 680
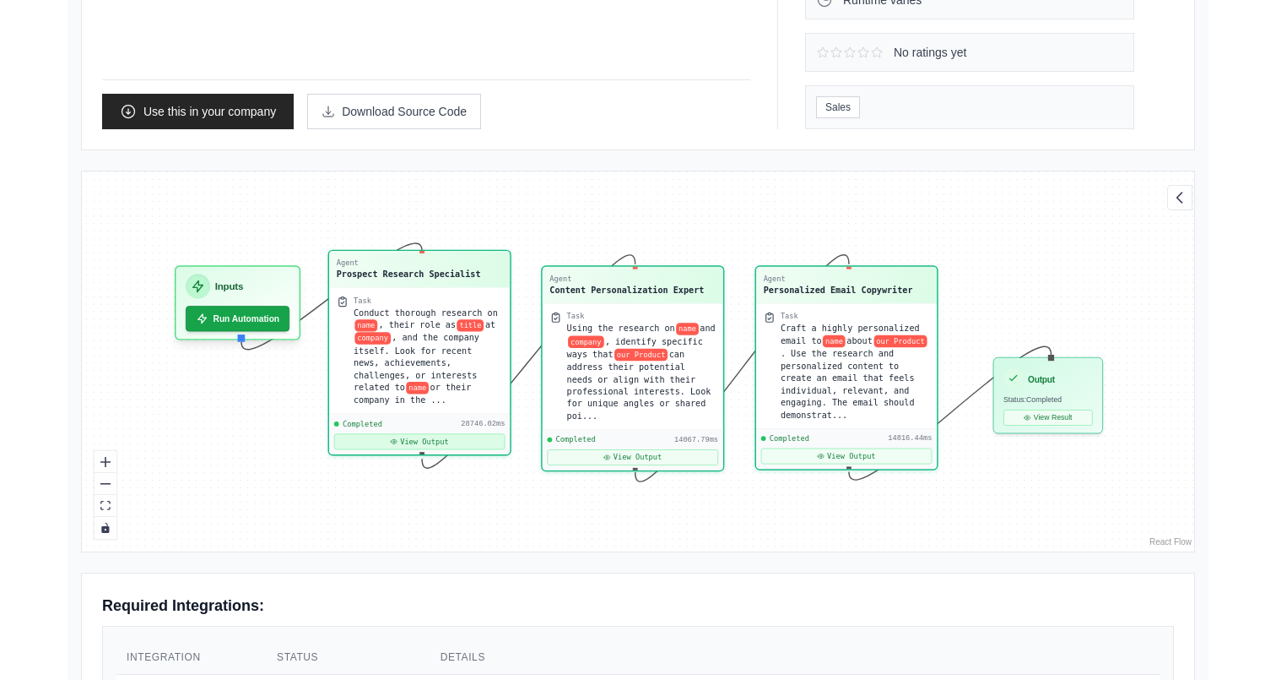
click at [418, 437] on button "View Output" at bounding box center [419, 442] width 171 height 16
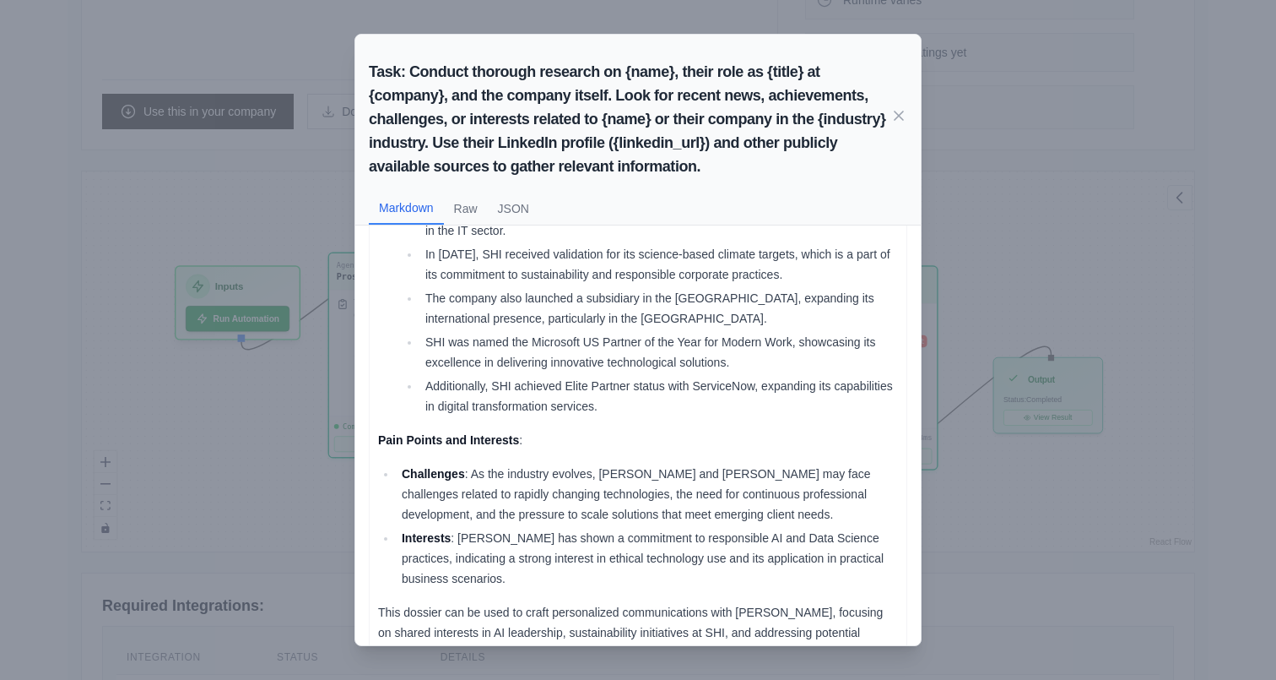
scroll to position [578, 0]
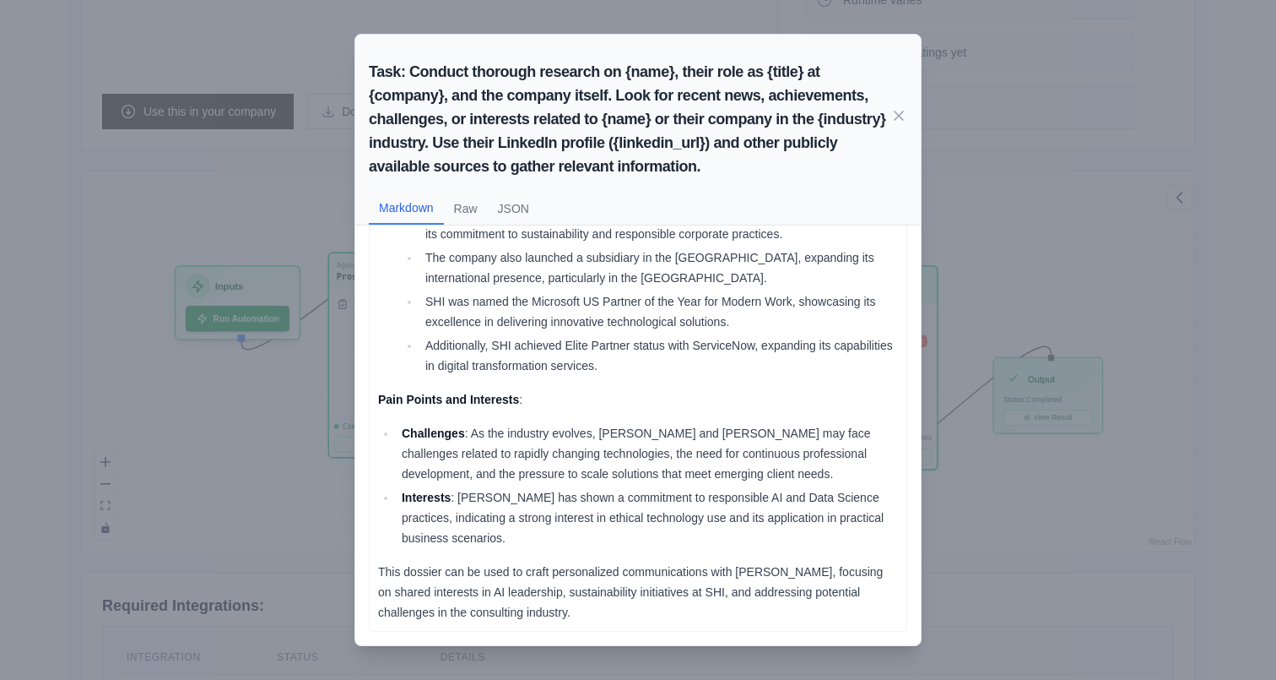
click at [306, 449] on div "Task: Conduct thorough research on {name}, their role as {title} at {company}, …" at bounding box center [638, 340] width 1276 height 680
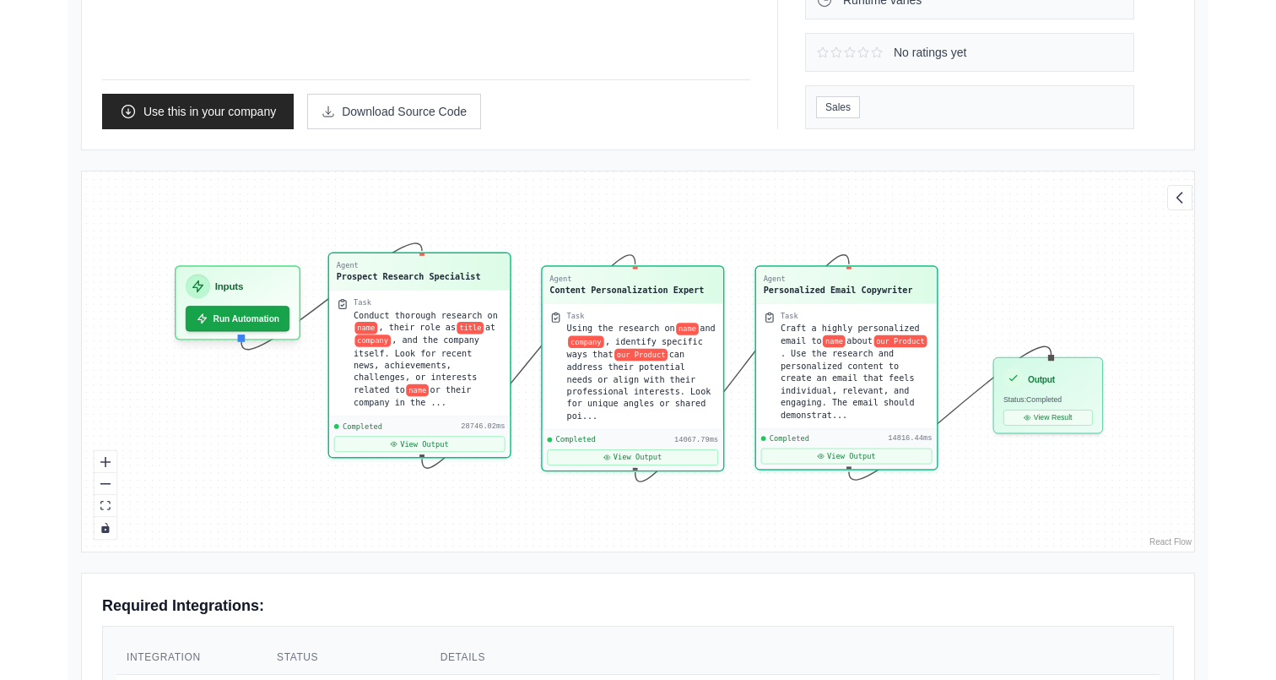
click at [34, 311] on div "Back to solutions Personalized Outreach Crew Researches a prospect and their co…" at bounding box center [638, 423] width 1276 height 1491
click at [417, 439] on button "View Output" at bounding box center [419, 442] width 171 height 16
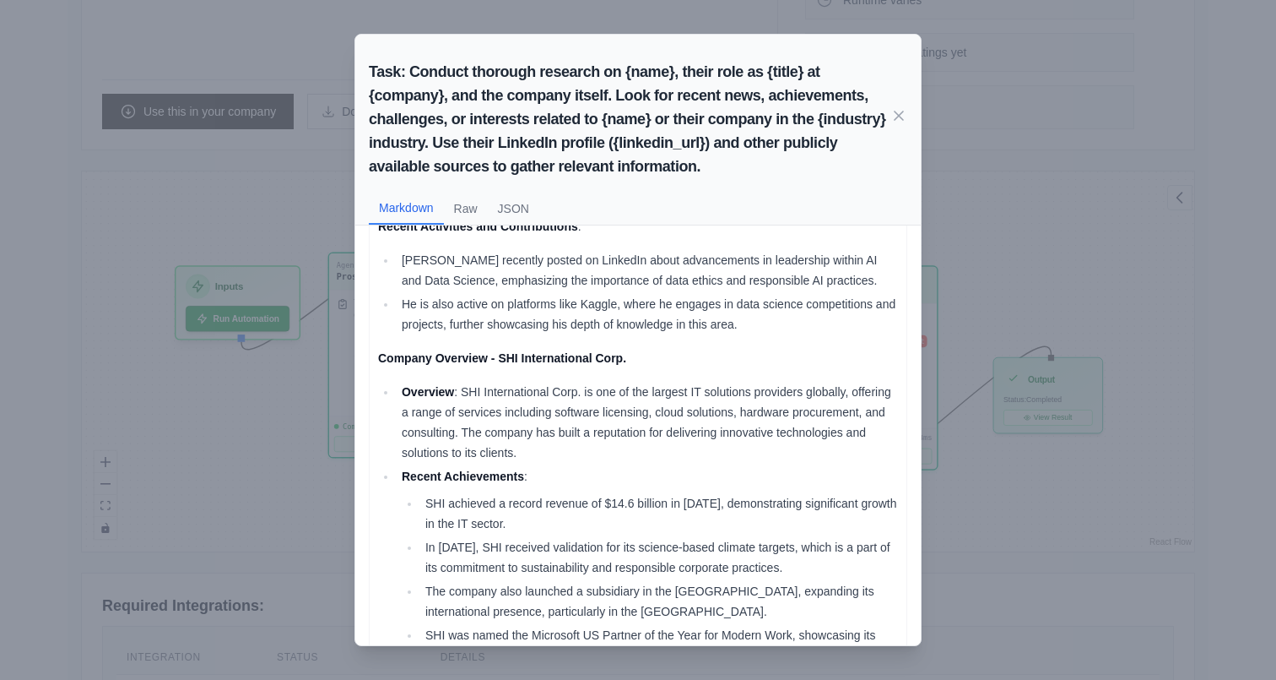
scroll to position [295, 0]
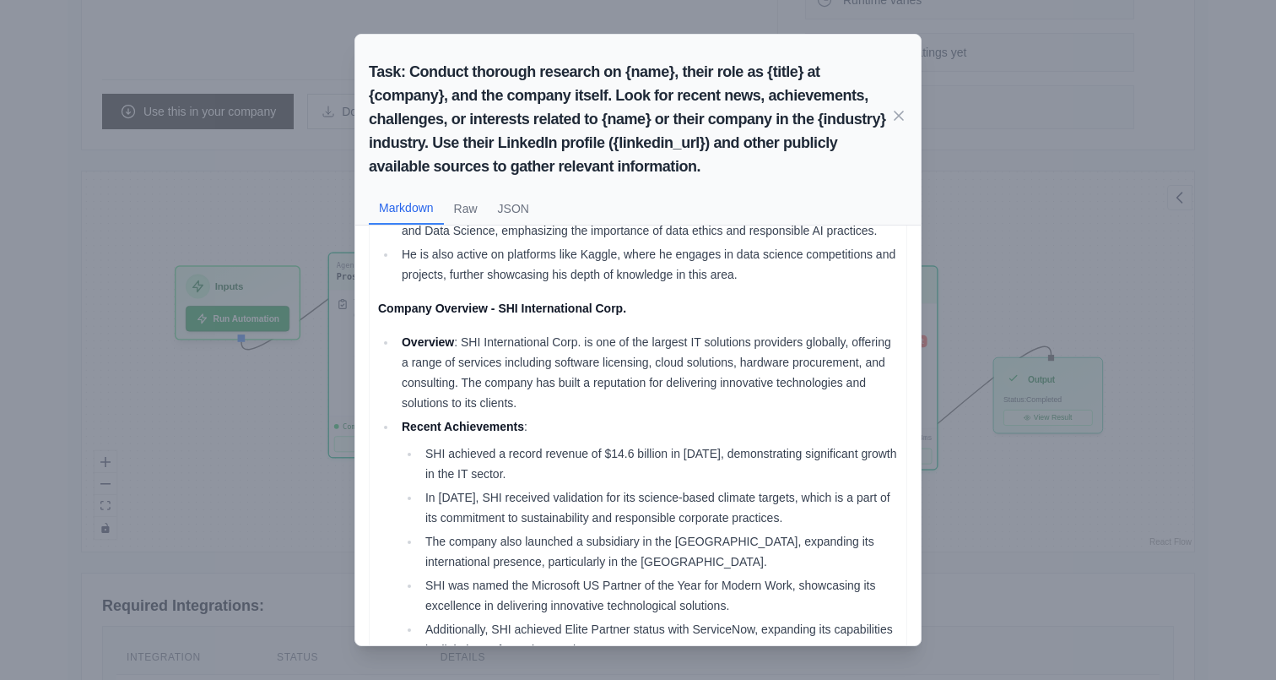
click at [1233, 181] on div "Task: Conduct thorough research on {name}, their role as {title} at {company}, …" at bounding box center [638, 340] width 1276 height 680
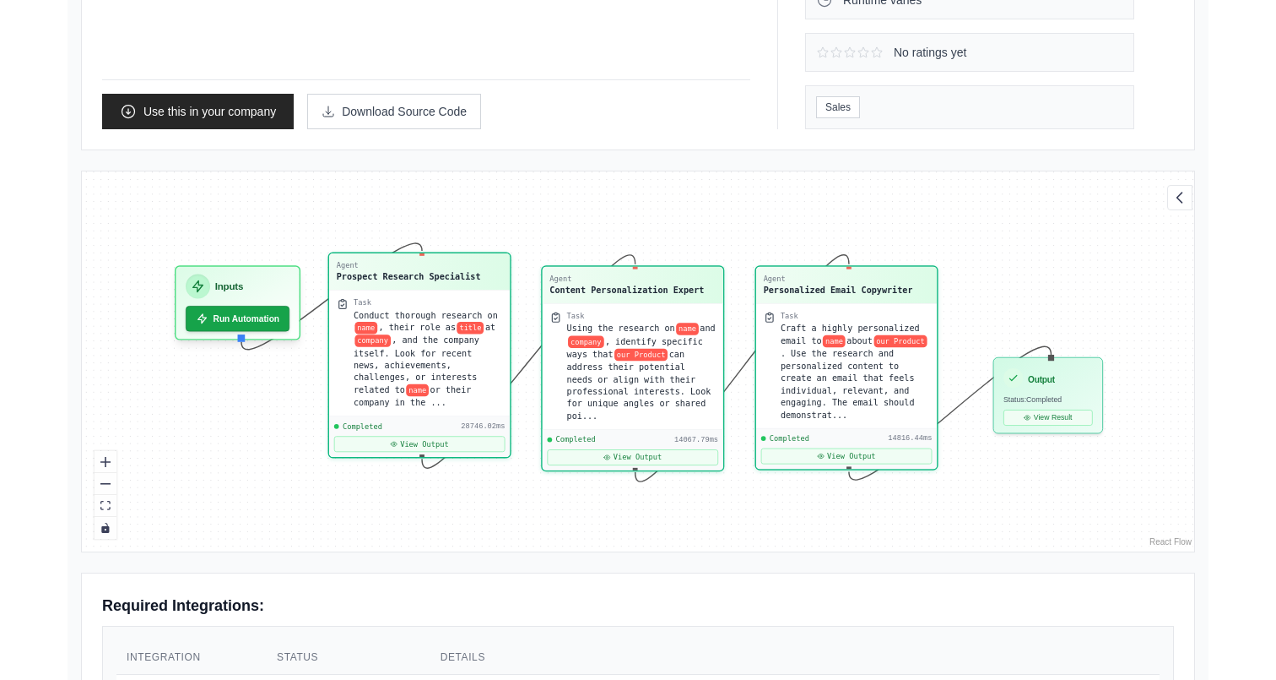
click at [21, 271] on div "Back to solutions Personalized Outreach Crew Researches a prospect and their co…" at bounding box center [638, 423] width 1276 height 1491
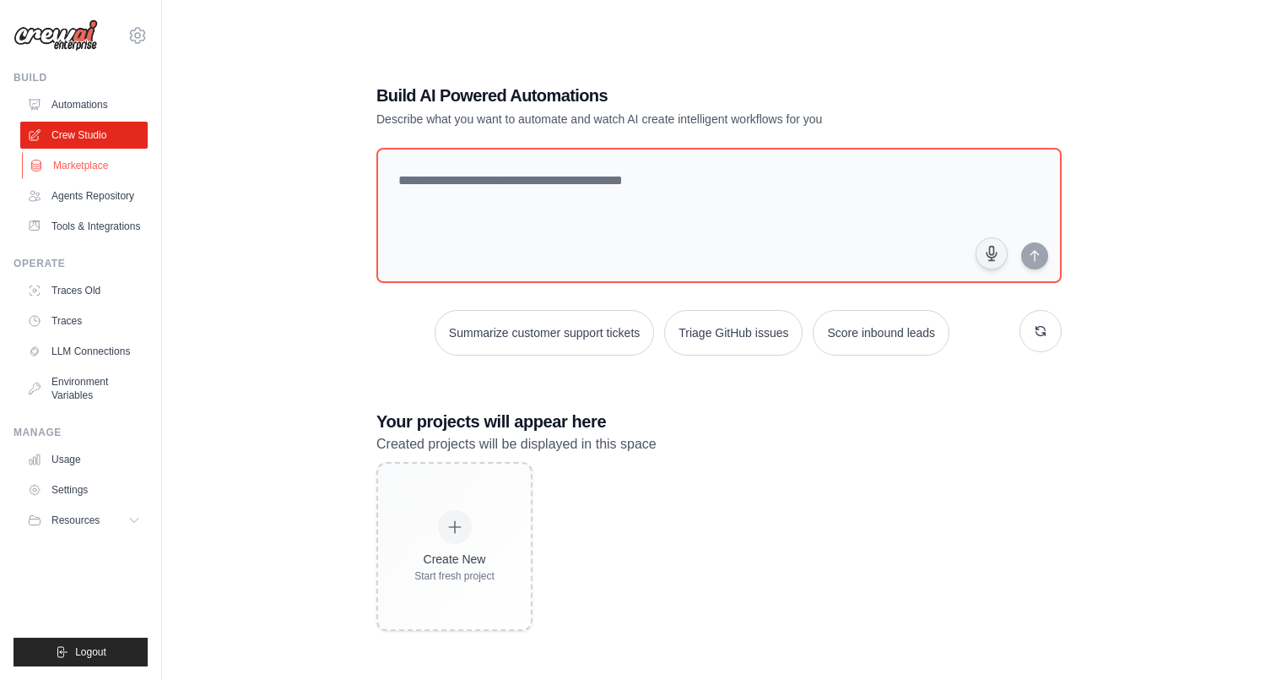
click at [111, 157] on link "Marketplace" at bounding box center [85, 165] width 127 height 27
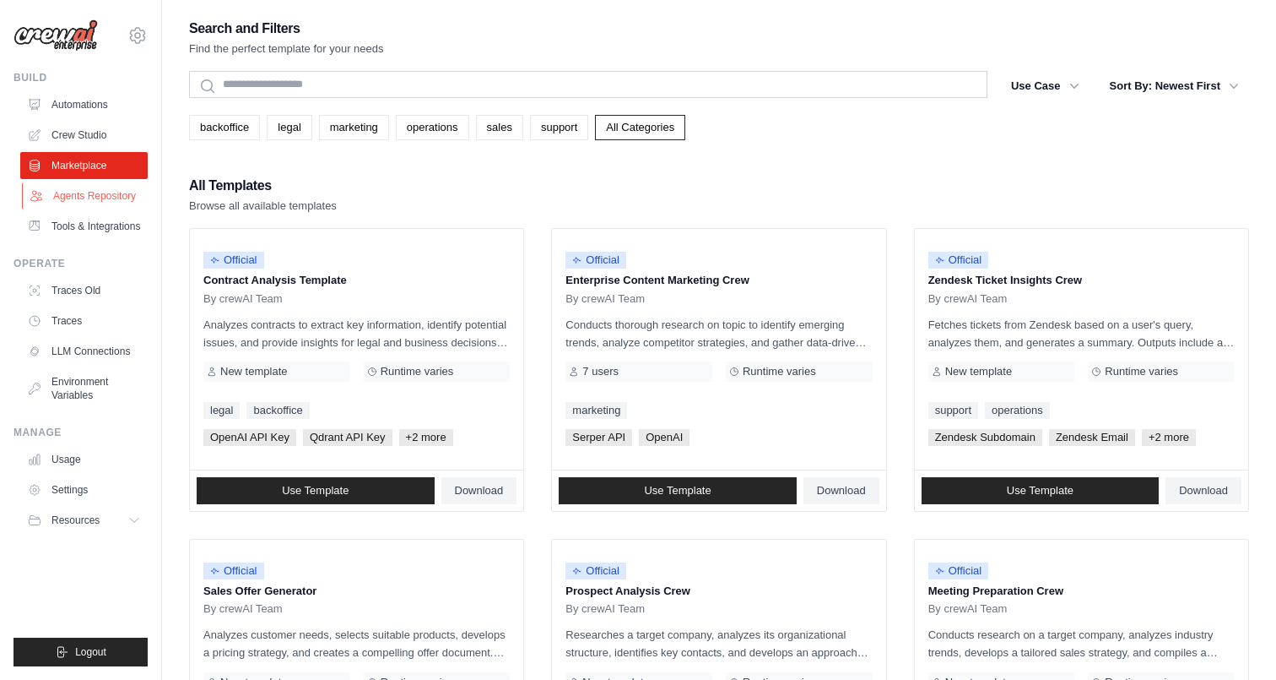
click at [111, 194] on link "Agents Repository" at bounding box center [85, 195] width 127 height 27
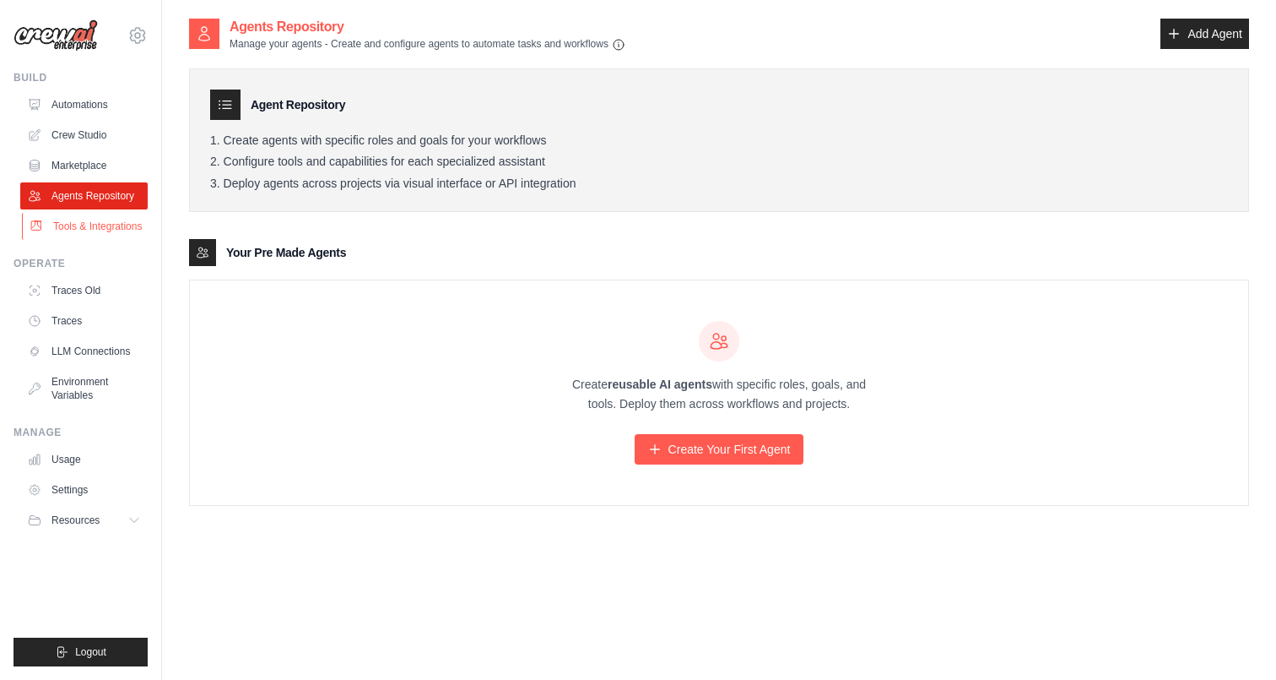
click at [117, 228] on link "Tools & Integrations" at bounding box center [85, 226] width 127 height 27
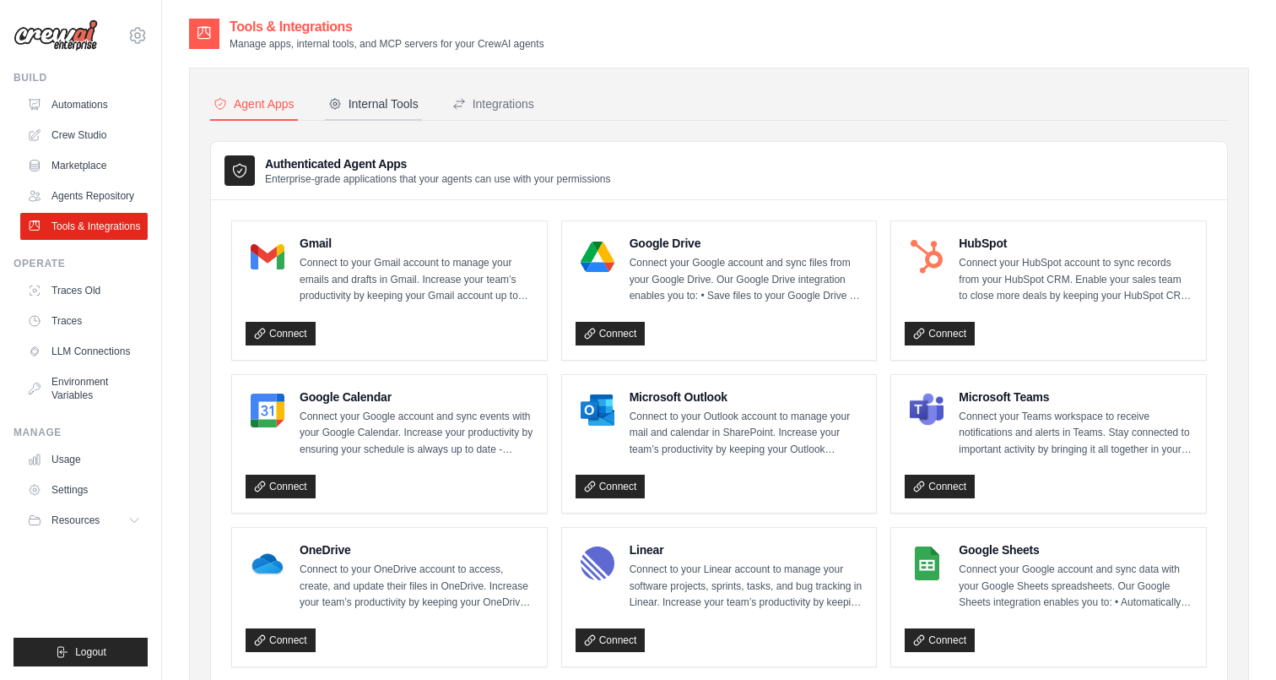
click at [385, 116] on button "Internal Tools" at bounding box center [373, 105] width 97 height 32
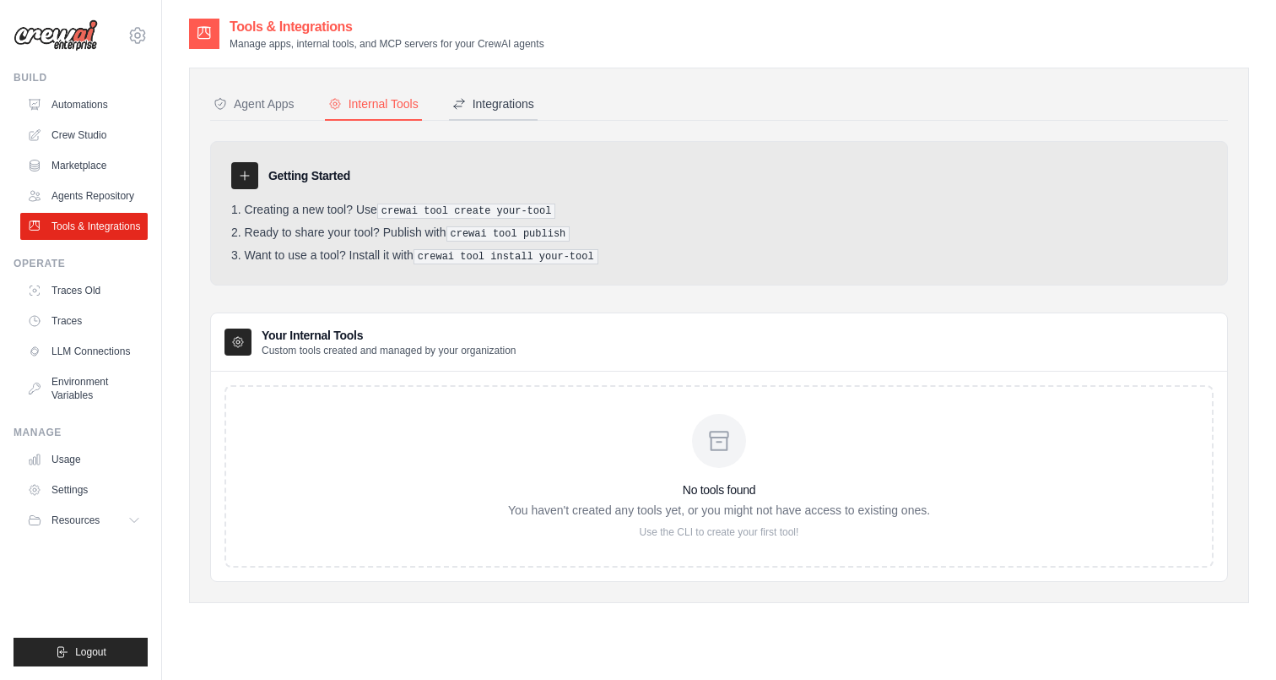
click at [476, 111] on div "Integrations" at bounding box center [493, 103] width 82 height 17
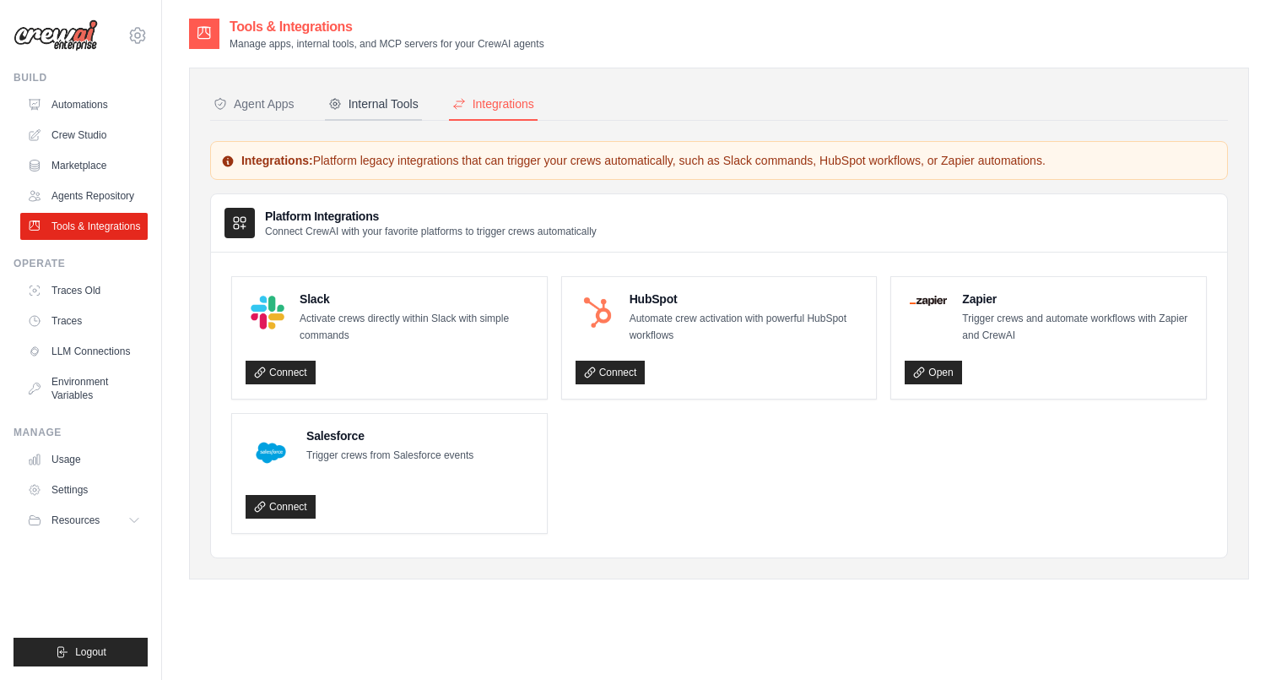
click at [394, 106] on div "Internal Tools" at bounding box center [373, 103] width 90 height 17
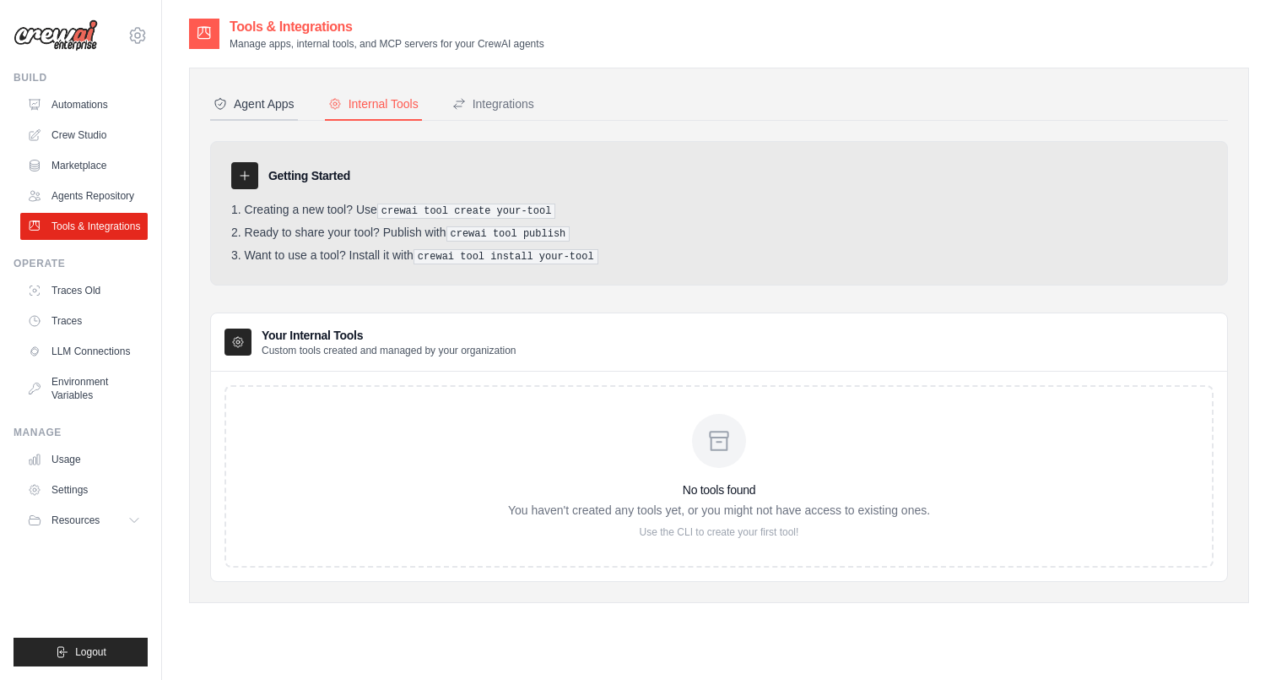
click at [276, 113] on button "Agent Apps" at bounding box center [254, 105] width 88 height 32
